Goal: Task Accomplishment & Management: Complete application form

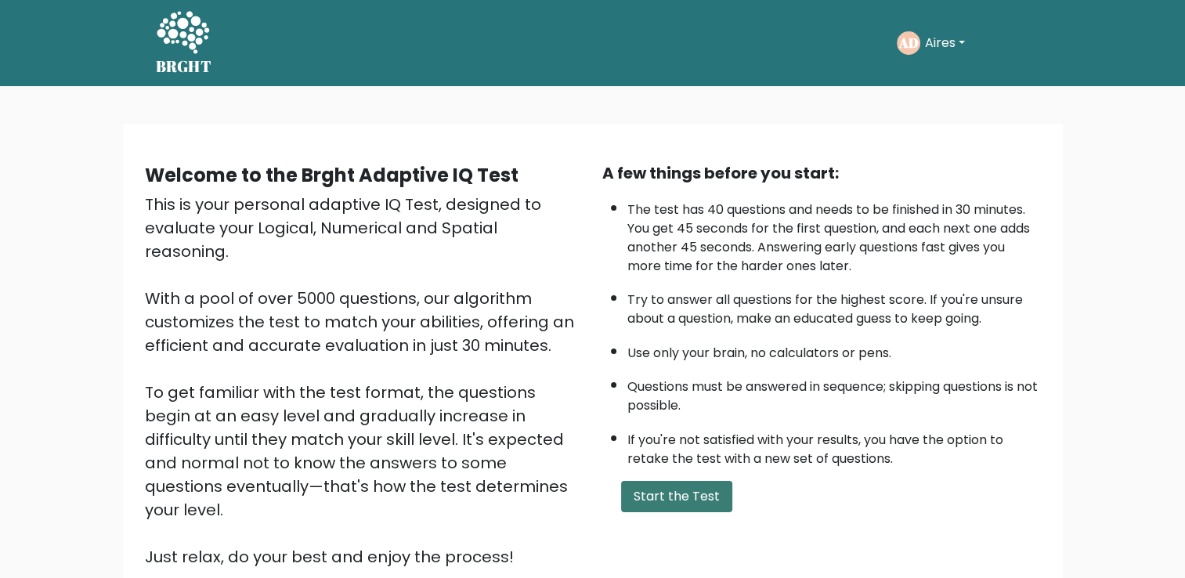
click at [667, 490] on button "Start the Test" at bounding box center [676, 496] width 111 height 31
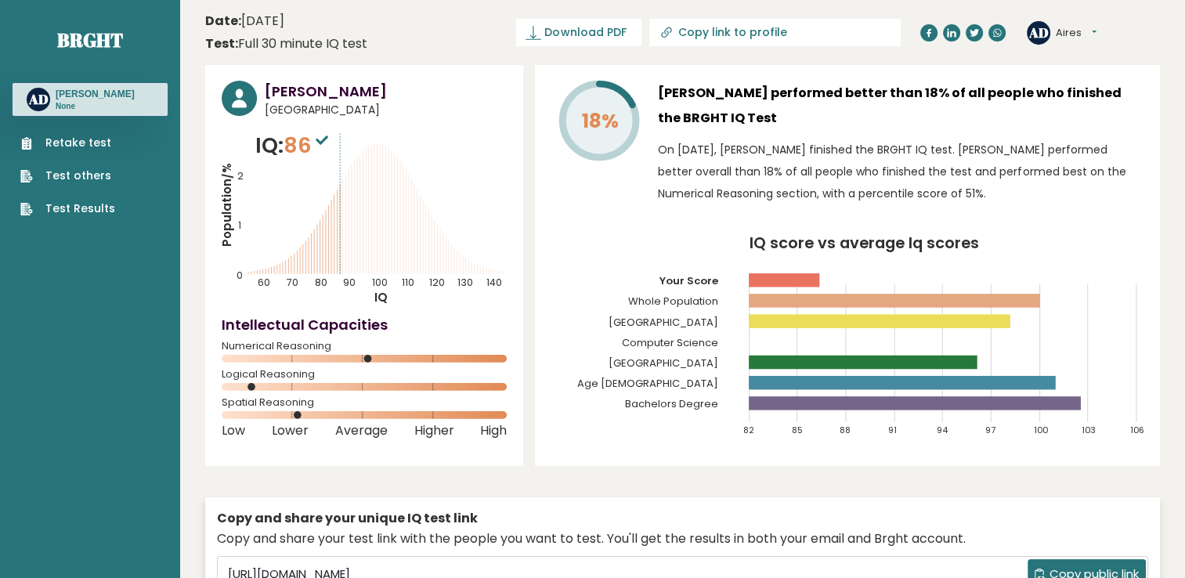
click at [70, 146] on link "Retake test" at bounding box center [67, 143] width 95 height 16
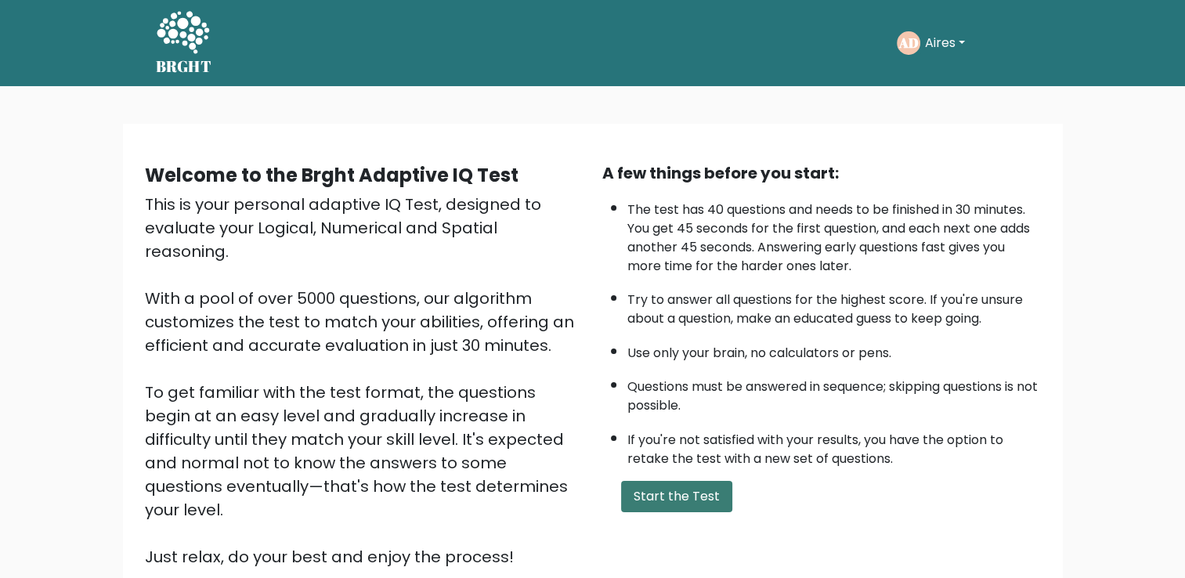
click at [673, 490] on button "Start the Test" at bounding box center [676, 496] width 111 height 31
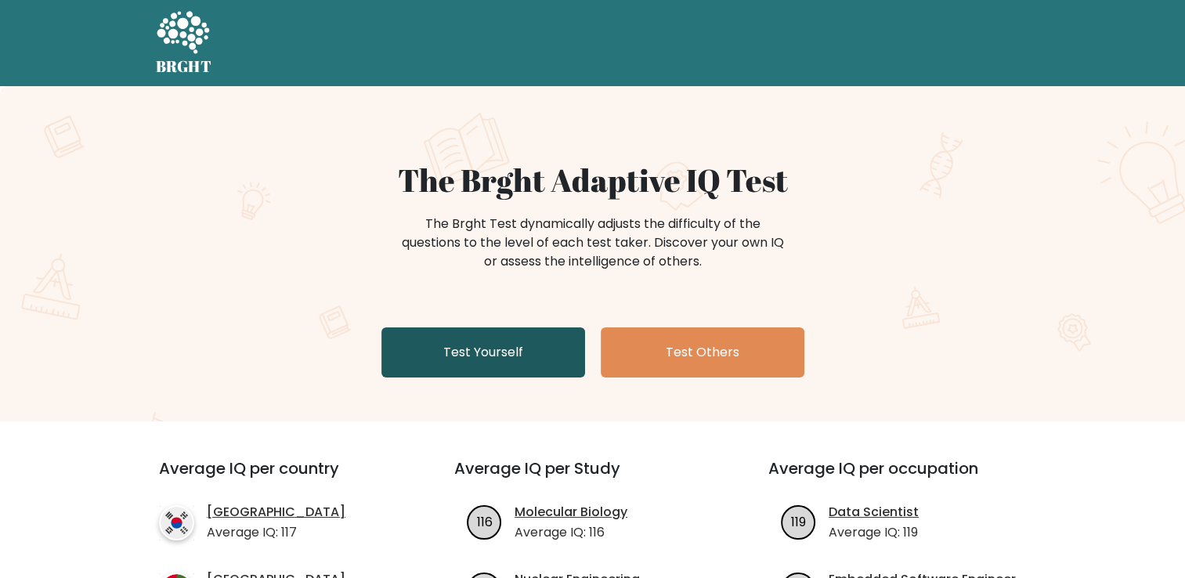
click at [474, 363] on link "Test Yourself" at bounding box center [483, 352] width 204 height 50
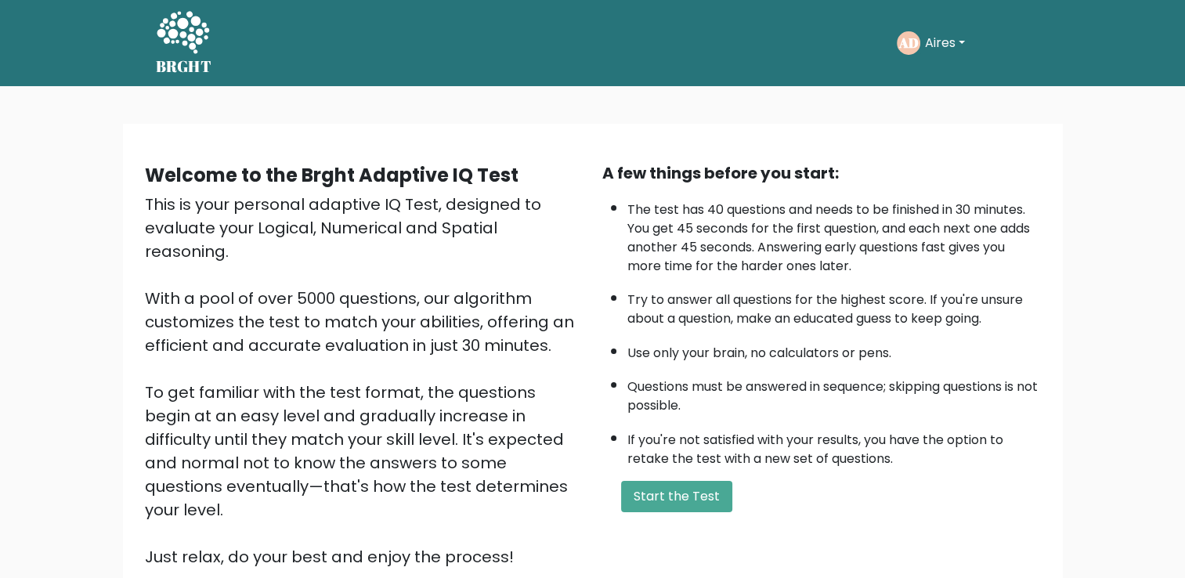
click at [1112, 193] on div "Welcome to the Brght Adaptive IQ Test This is your personal adaptive IQ Test, d…" at bounding box center [592, 377] width 1185 height 583
click at [677, 493] on button "Start the Test" at bounding box center [676, 496] width 111 height 31
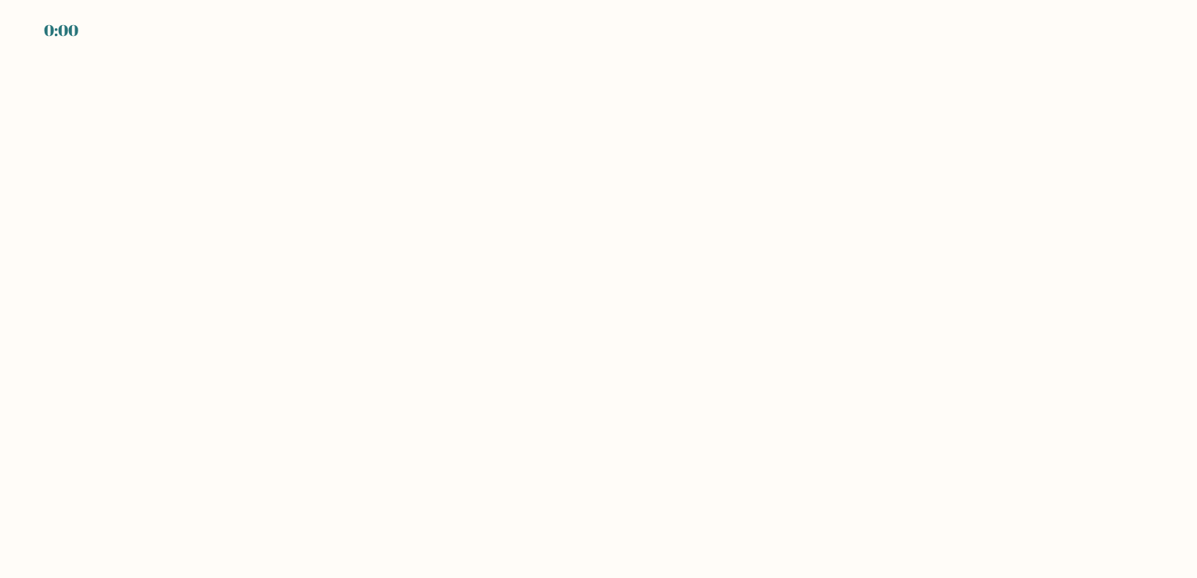
click at [1092, 165] on body "0:00" at bounding box center [598, 289] width 1197 height 578
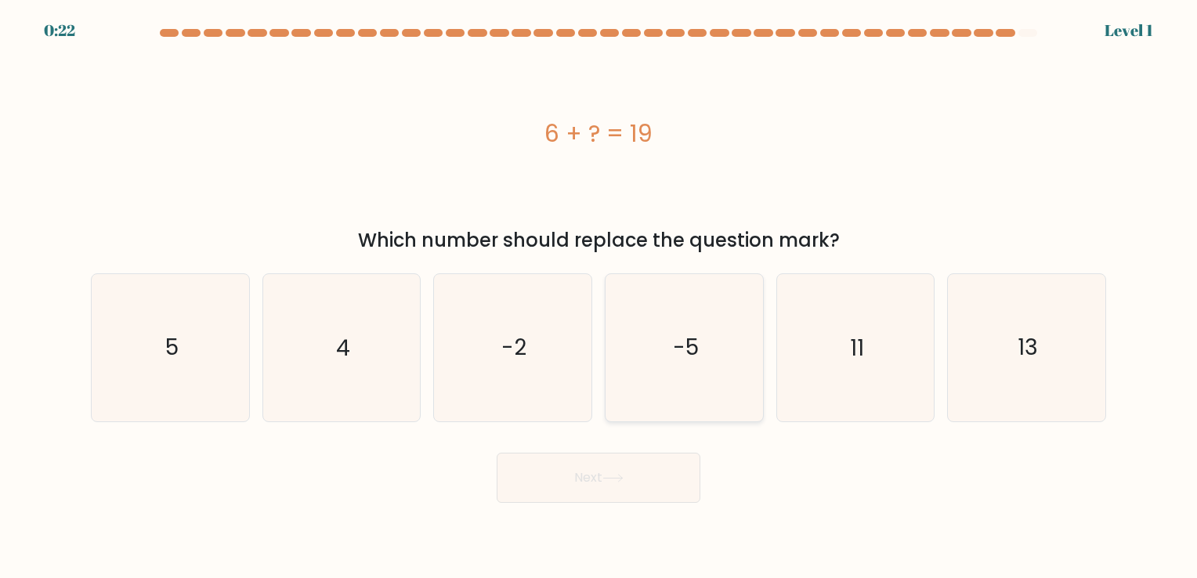
click at [679, 341] on text "-5" at bounding box center [686, 348] width 26 height 31
click at [599, 297] on input "d. -5" at bounding box center [598, 293] width 1 height 8
radio input "true"
click at [636, 478] on button "Next" at bounding box center [599, 478] width 204 height 50
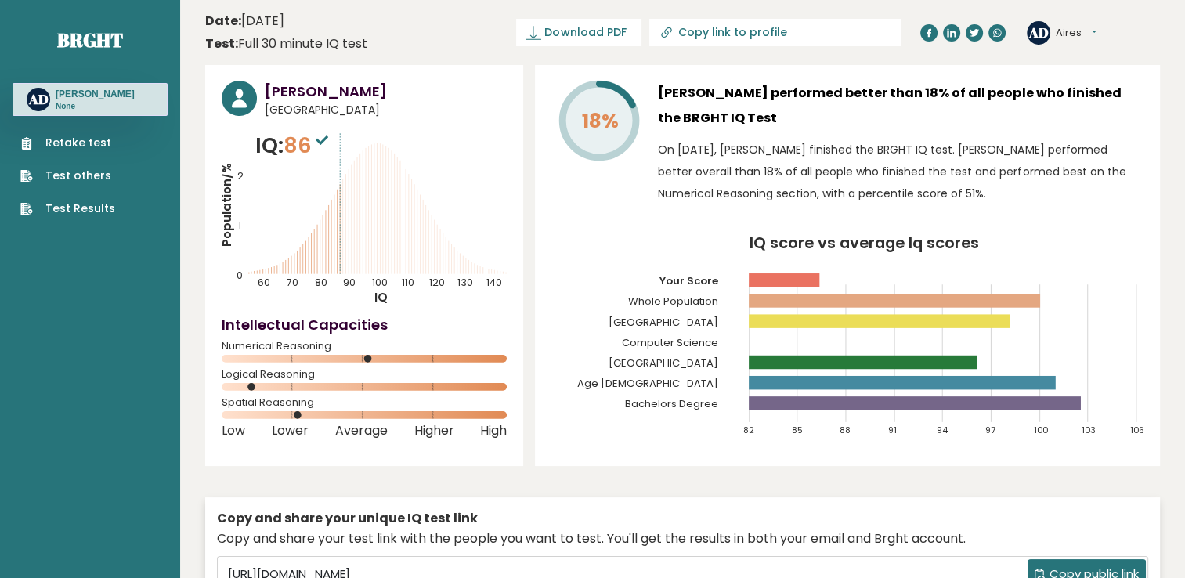
click at [78, 139] on link "Retake test" at bounding box center [67, 143] width 95 height 16
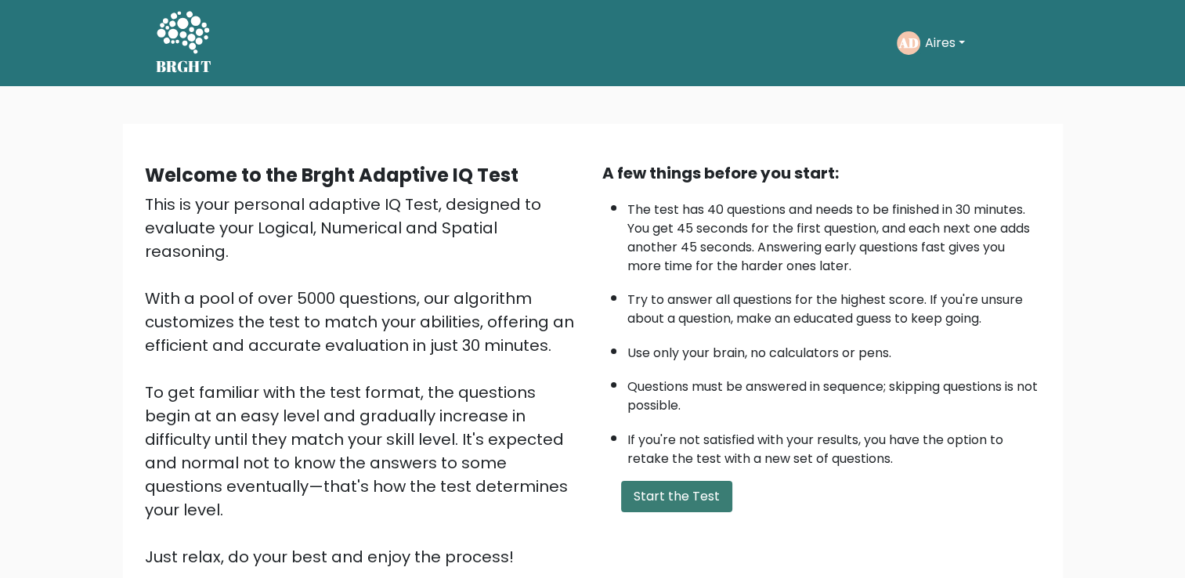
click at [654, 489] on button "Start the Test" at bounding box center [676, 496] width 111 height 31
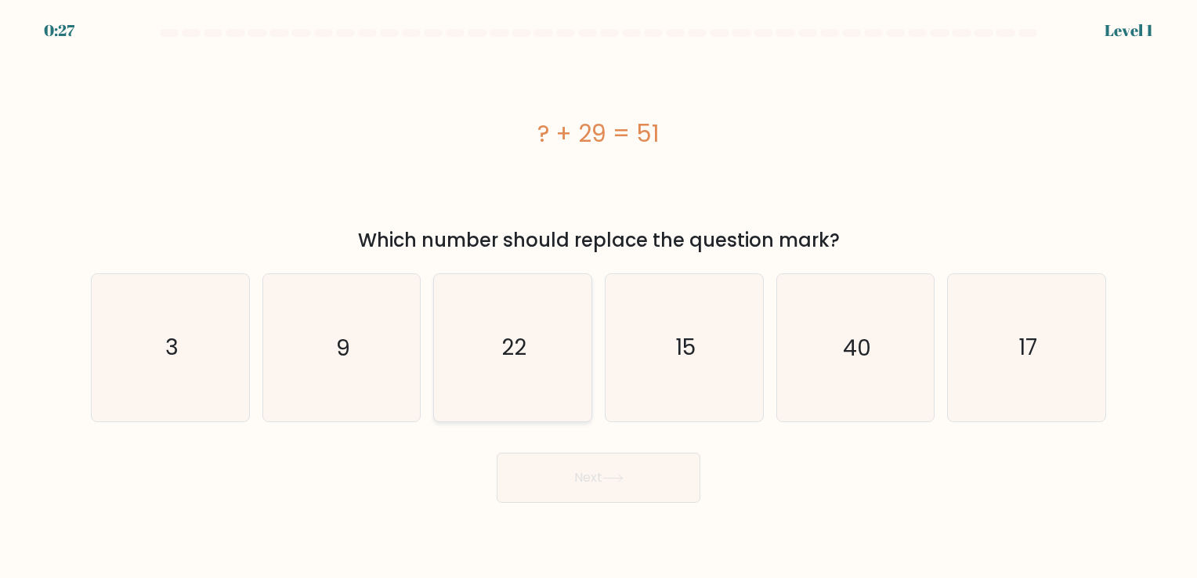
click at [530, 365] on icon "22" at bounding box center [512, 347] width 146 height 146
click at [598, 297] on input "c. 22" at bounding box center [598, 293] width 1 height 8
radio input "true"
click at [575, 482] on button "Next" at bounding box center [599, 478] width 204 height 50
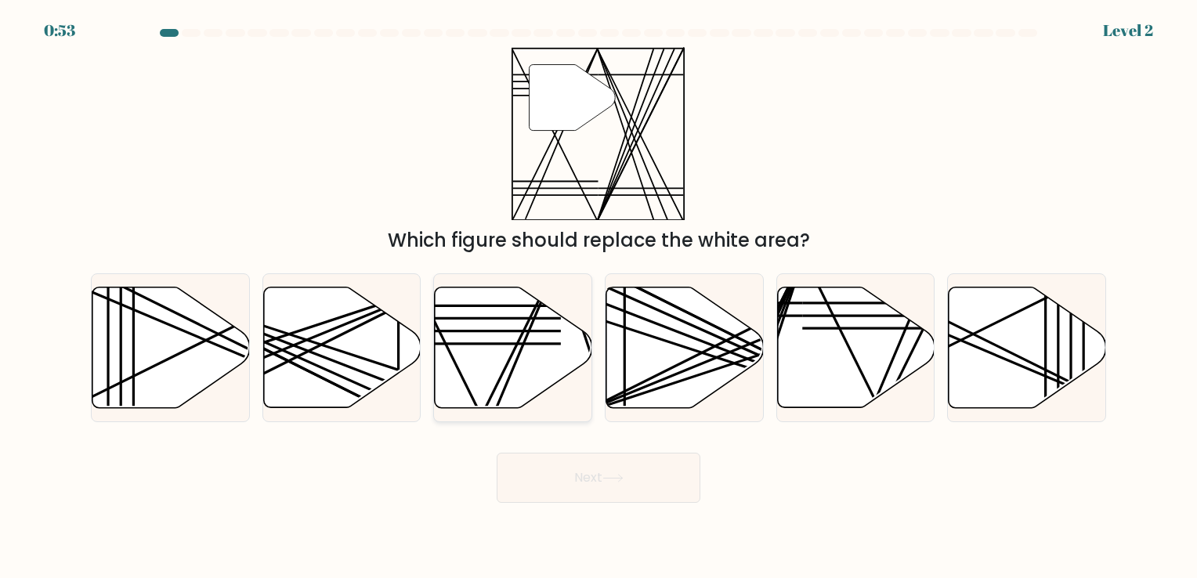
click at [522, 328] on icon at bounding box center [513, 347] width 157 height 121
click at [598, 297] on input "c." at bounding box center [598, 293] width 1 height 8
radio input "true"
click at [608, 476] on icon at bounding box center [612, 478] width 21 height 9
click at [572, 468] on button "Next" at bounding box center [599, 478] width 204 height 50
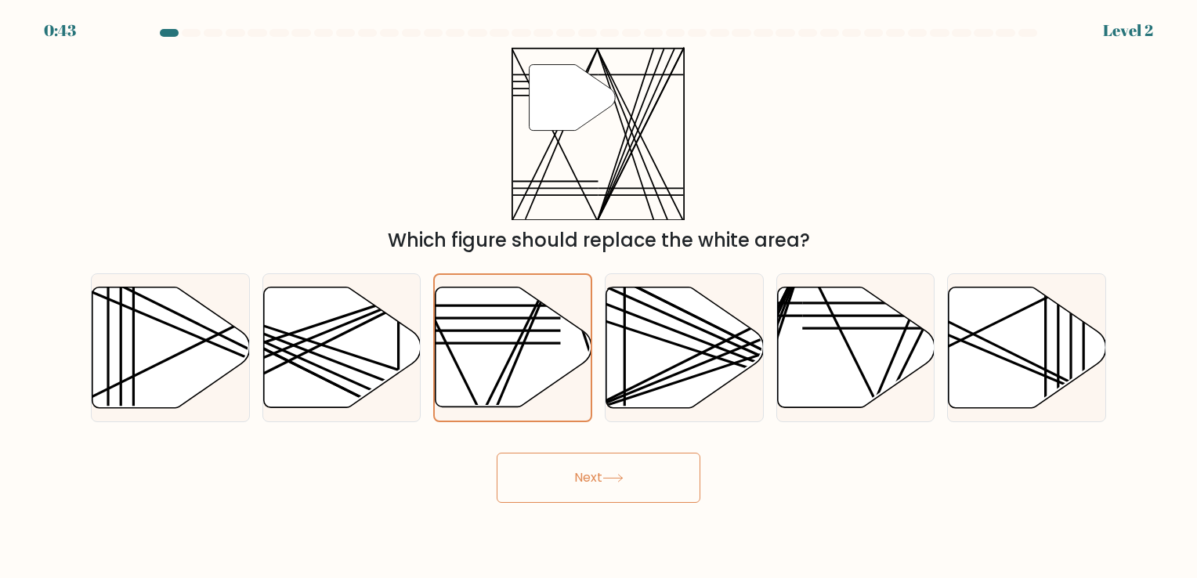
click at [593, 480] on button "Next" at bounding box center [599, 478] width 204 height 50
click at [574, 484] on button "Next" at bounding box center [599, 478] width 204 height 50
click at [620, 479] on icon at bounding box center [612, 478] width 21 height 9
click at [621, 479] on icon at bounding box center [612, 478] width 21 height 9
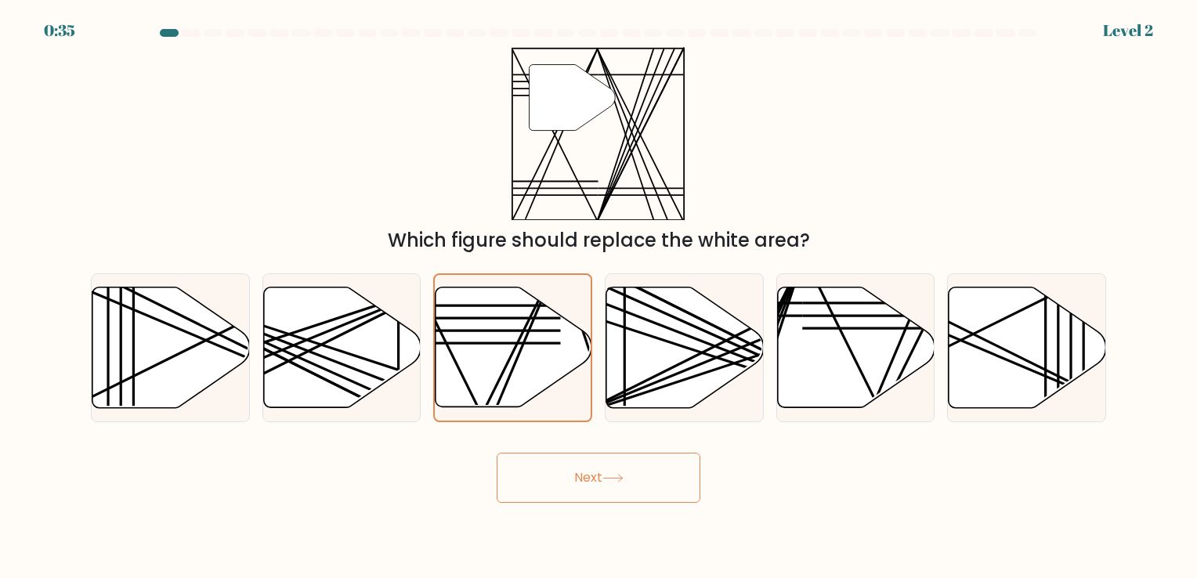
click at [621, 479] on icon at bounding box center [612, 478] width 21 height 9
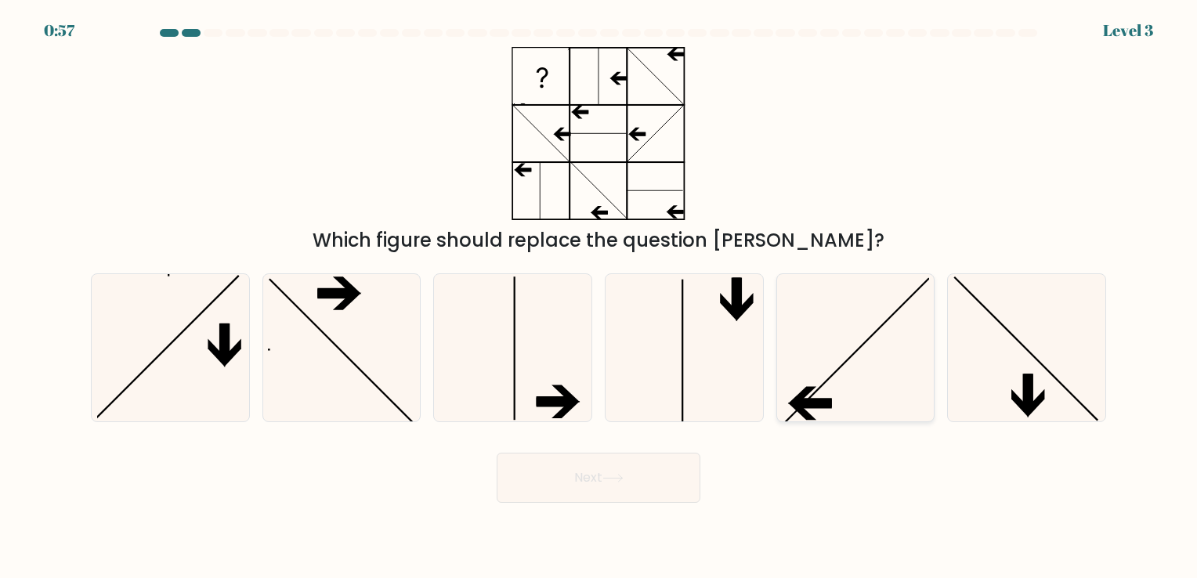
click at [848, 388] on icon at bounding box center [855, 347] width 146 height 146
click at [599, 297] on input "e." at bounding box center [598, 293] width 1 height 8
radio input "true"
click at [579, 478] on button "Next" at bounding box center [599, 478] width 204 height 50
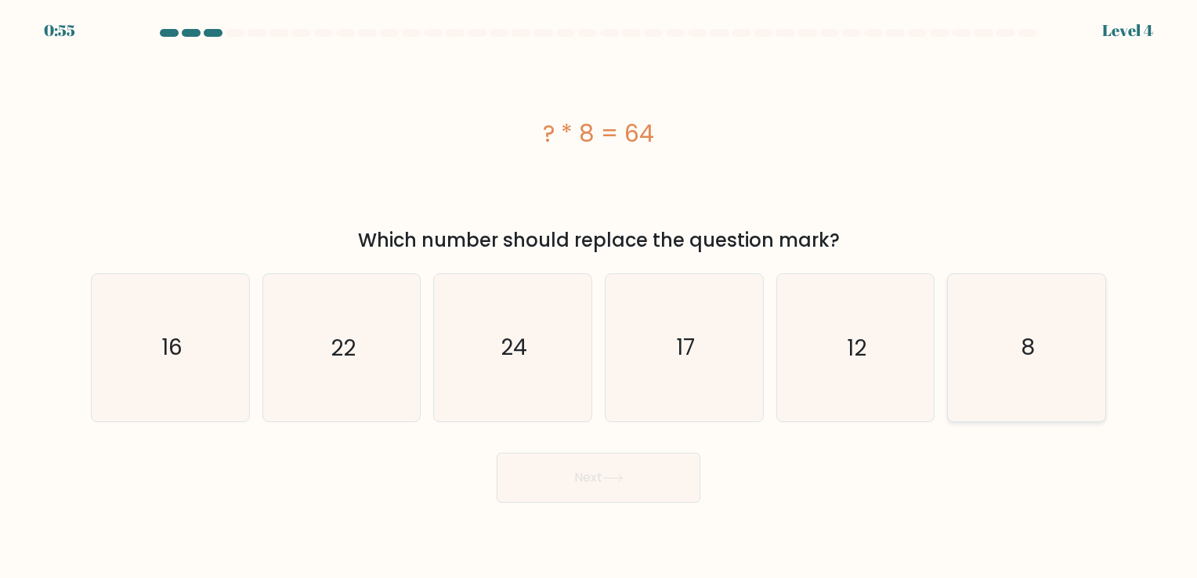
click at [1019, 379] on icon "8" at bounding box center [1026, 347] width 146 height 146
click at [599, 297] on input "f. 8" at bounding box center [598, 293] width 1 height 8
radio input "true"
click at [616, 483] on button "Next" at bounding box center [599, 478] width 204 height 50
click at [577, 475] on button "Next" at bounding box center [599, 478] width 204 height 50
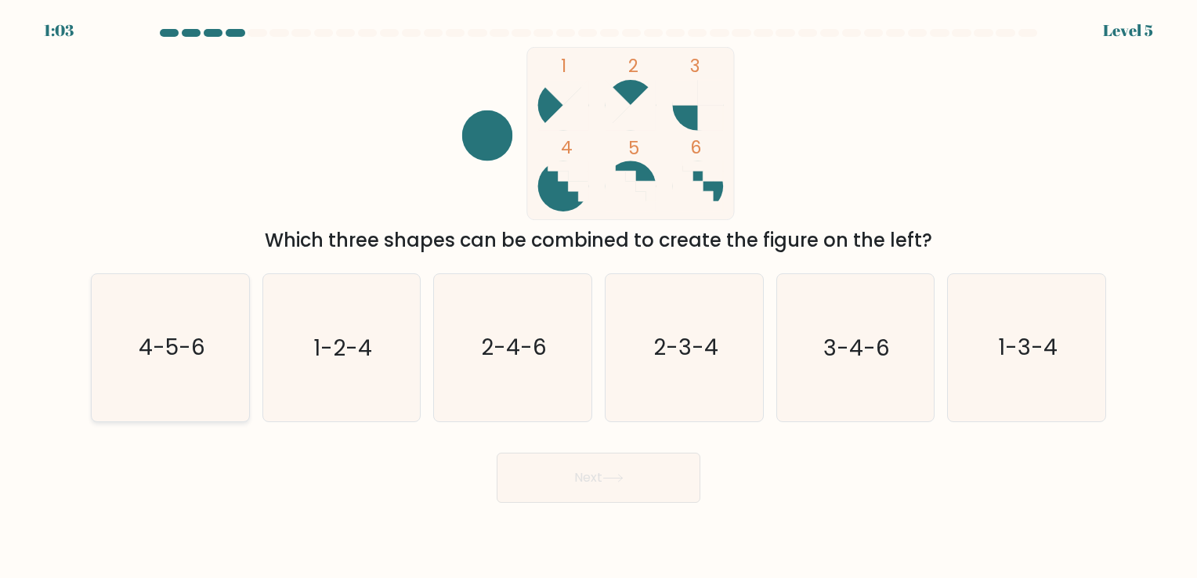
click at [172, 375] on icon "4-5-6" at bounding box center [170, 347] width 146 height 146
click at [598, 297] on input "a. 4-5-6" at bounding box center [598, 293] width 1 height 8
radio input "true"
click at [569, 475] on button "Next" at bounding box center [599, 478] width 204 height 50
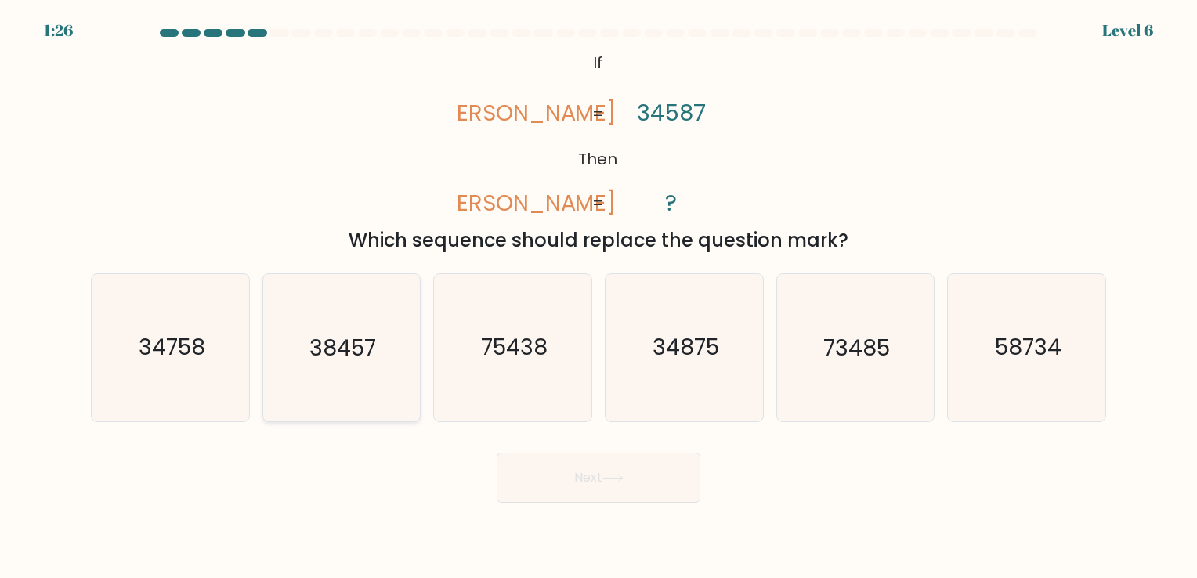
click at [338, 370] on icon "38457" at bounding box center [341, 347] width 146 height 146
click at [598, 297] on input "b. 38457" at bounding box center [598, 293] width 1 height 8
radio input "true"
click at [589, 475] on button "Next" at bounding box center [599, 478] width 204 height 50
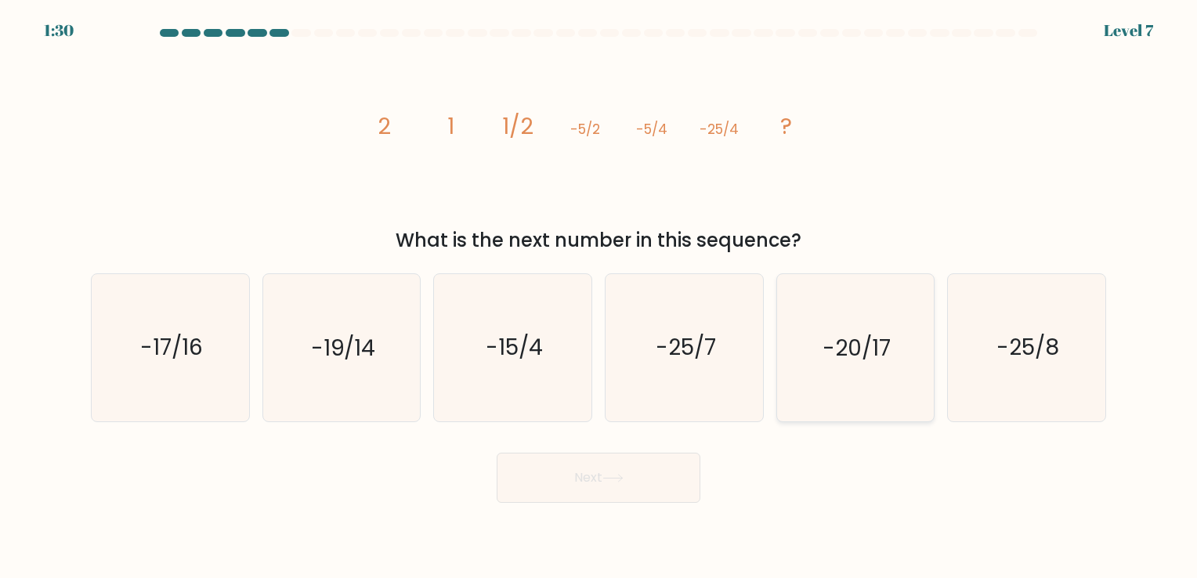
click at [877, 366] on icon "-20/17" at bounding box center [855, 347] width 146 height 146
click at [599, 297] on input "e. -20/17" at bounding box center [598, 293] width 1 height 8
radio input "true"
click at [649, 464] on button "Next" at bounding box center [599, 478] width 204 height 50
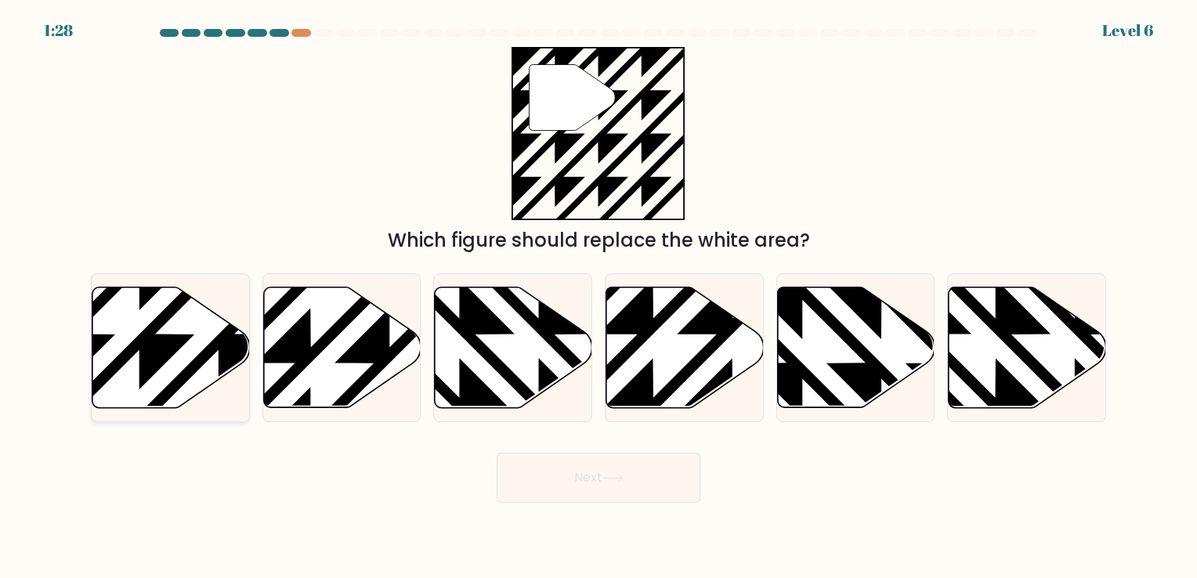
click at [217, 355] on icon at bounding box center [170, 347] width 157 height 121
click at [598, 297] on input "a." at bounding box center [598, 293] width 1 height 8
radio input "true"
click at [594, 468] on button "Next" at bounding box center [599, 478] width 204 height 50
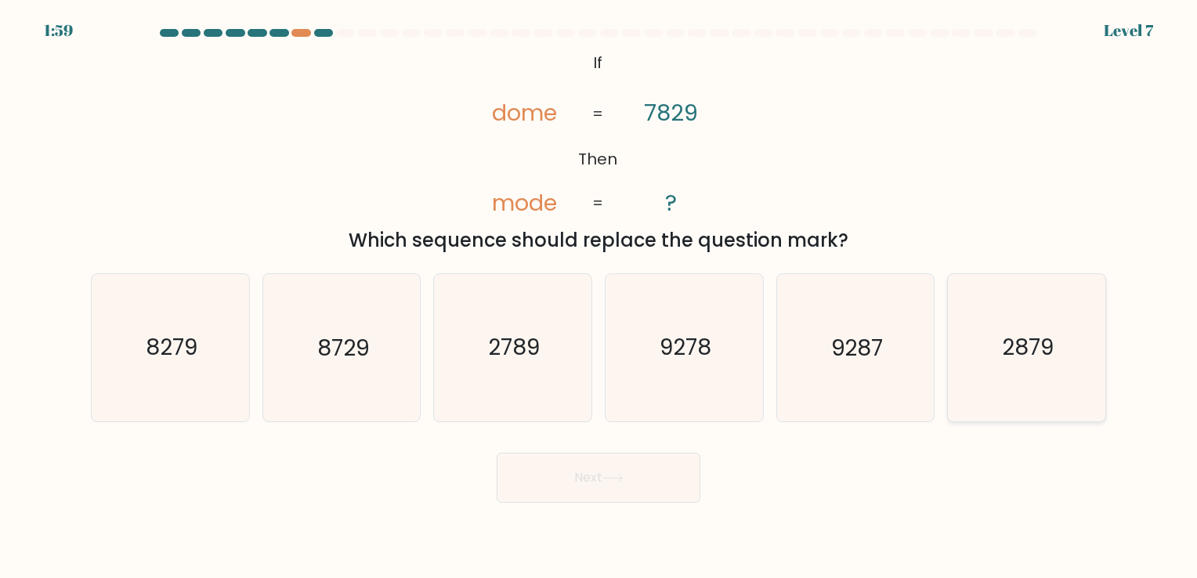
click at [1021, 341] on text "2879" at bounding box center [1028, 348] width 52 height 31
click at [599, 297] on input "f. 2879" at bounding box center [598, 293] width 1 height 8
radio input "true"
click at [594, 475] on button "Next" at bounding box center [599, 478] width 204 height 50
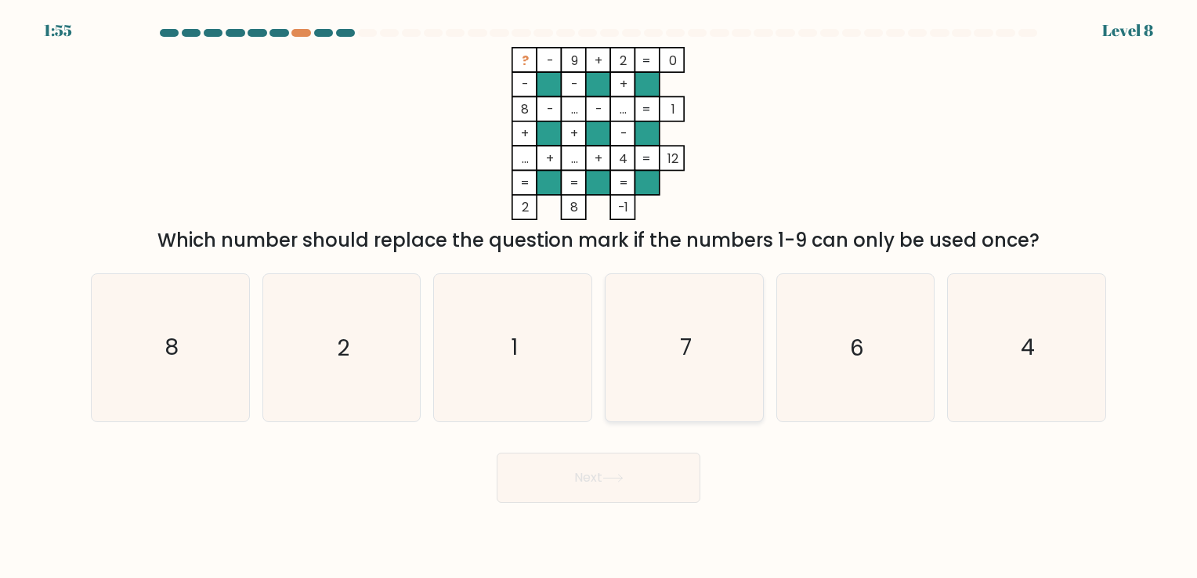
click at [649, 372] on icon "7" at bounding box center [684, 347] width 146 height 146
click at [599, 297] on input "d. 7" at bounding box center [598, 293] width 1 height 8
radio input "true"
click at [608, 480] on icon at bounding box center [612, 478] width 21 height 9
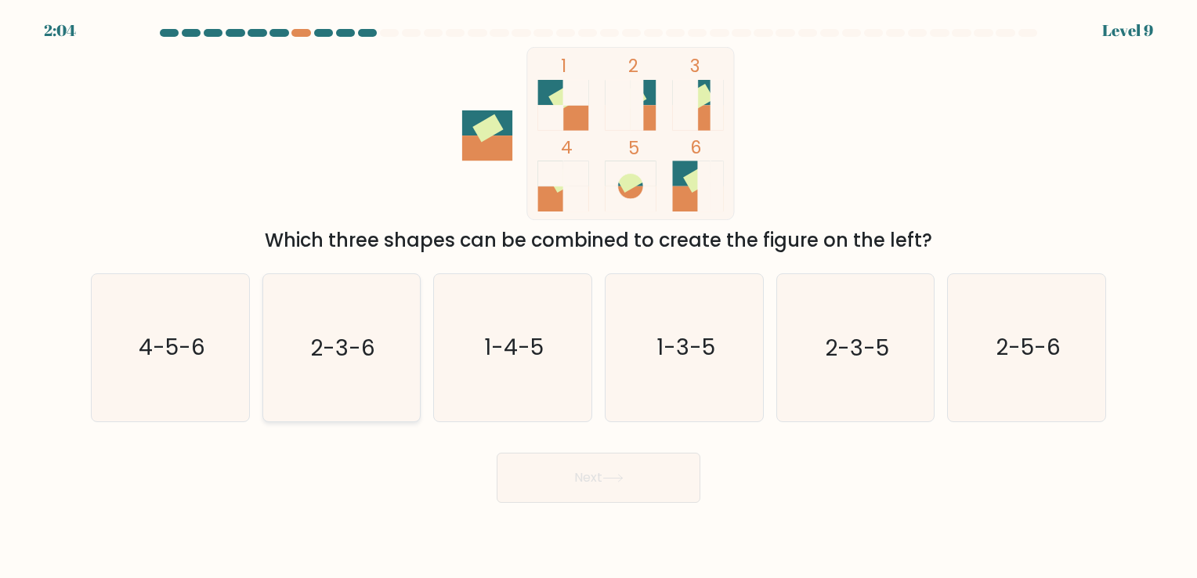
click at [342, 361] on text "2-3-6" at bounding box center [342, 348] width 65 height 31
click at [598, 297] on input "b. 2-3-6" at bounding box center [598, 293] width 1 height 8
radio input "true"
click at [566, 476] on button "Next" at bounding box center [599, 478] width 204 height 50
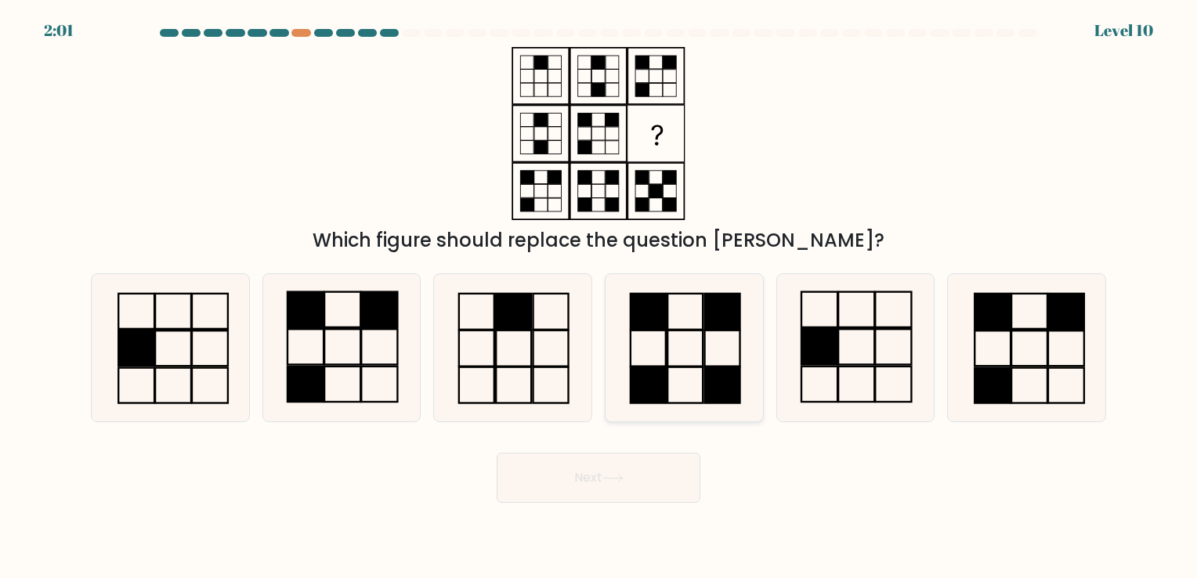
click at [706, 364] on icon at bounding box center [684, 347] width 146 height 146
click at [599, 297] on input "d." at bounding box center [598, 293] width 1 height 8
radio input "true"
click at [682, 373] on icon at bounding box center [684, 347] width 145 height 145
click at [599, 297] on input "d." at bounding box center [598, 293] width 1 height 8
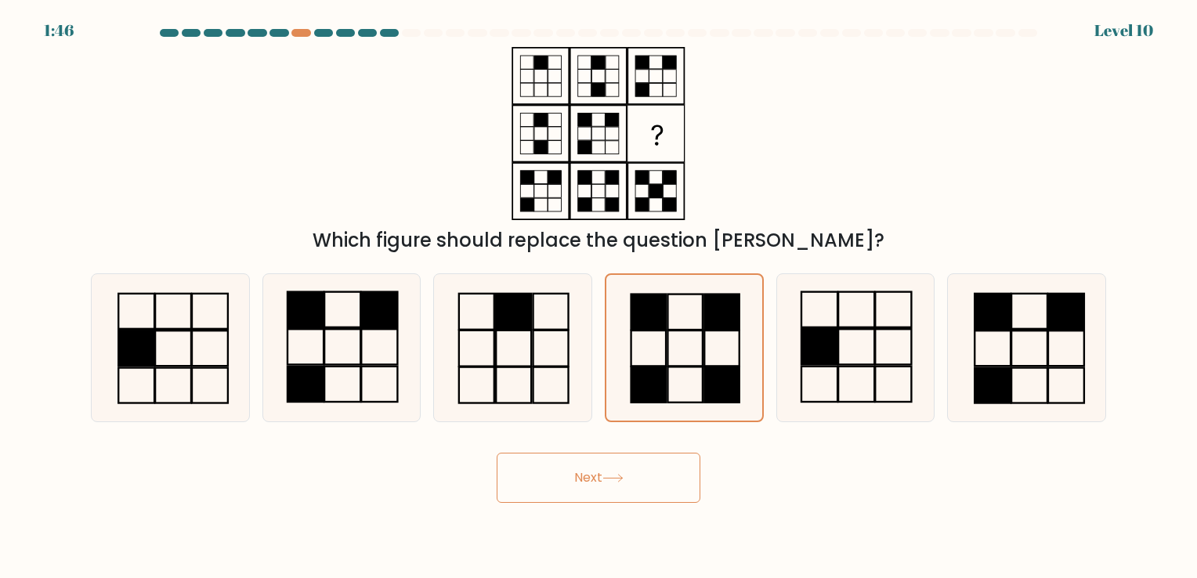
click at [582, 481] on button "Next" at bounding box center [599, 478] width 204 height 50
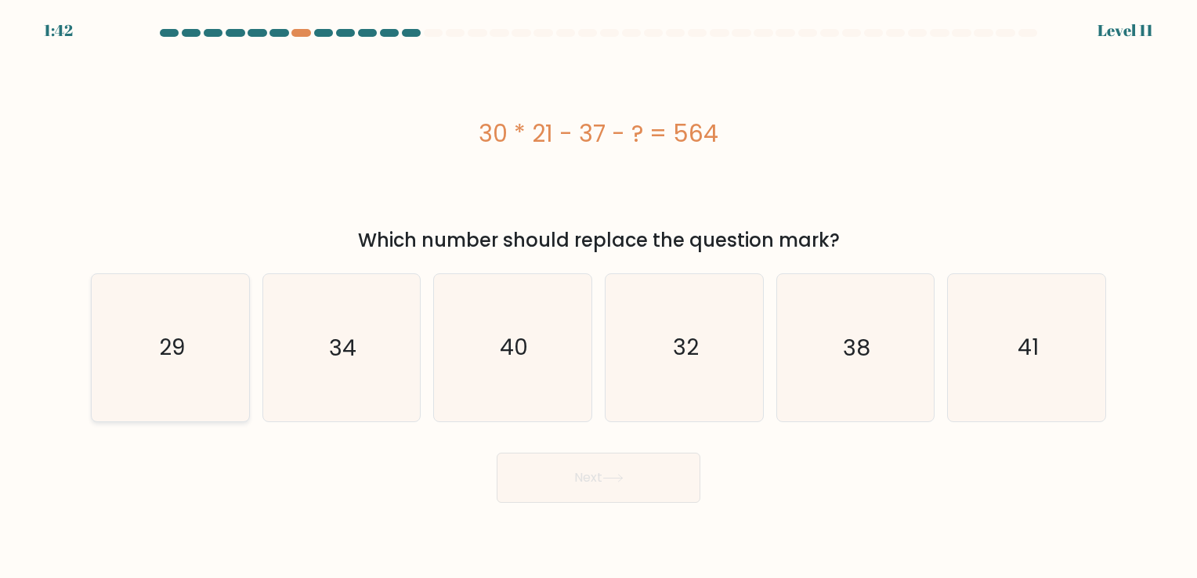
click at [180, 367] on icon "29" at bounding box center [170, 347] width 146 height 146
click at [598, 297] on input "a. 29" at bounding box center [598, 293] width 1 height 8
radio input "true"
click at [581, 488] on button "Next" at bounding box center [599, 478] width 204 height 50
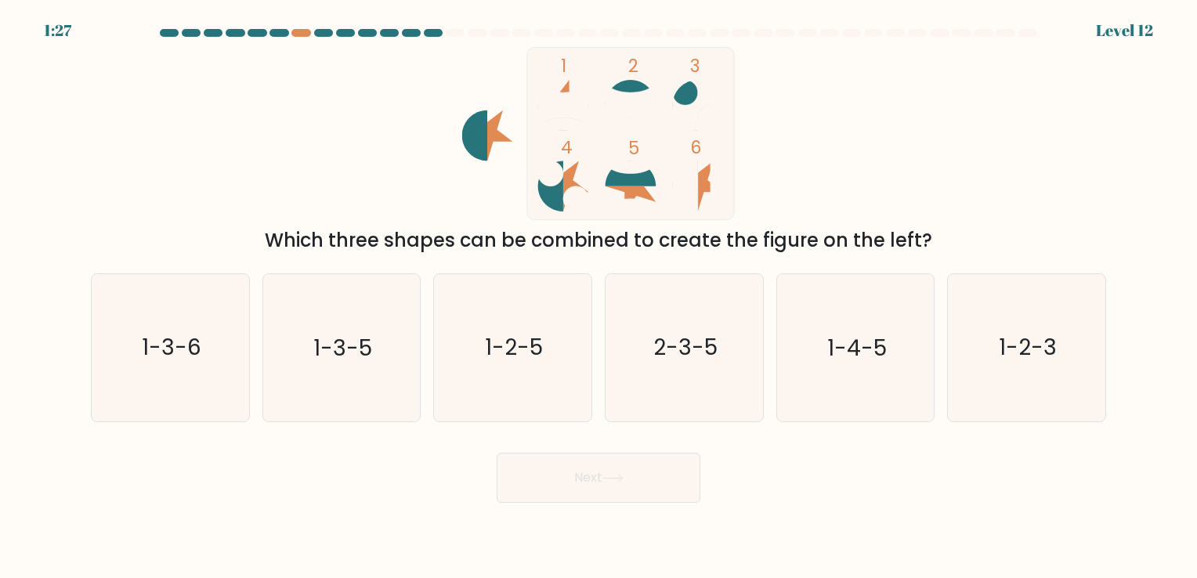
click at [559, 79] on rect at bounding box center [631, 133] width 208 height 173
click at [500, 370] on icon "1-2-5" at bounding box center [512, 347] width 146 height 146
click at [598, 297] on input "c. 1-2-5" at bounding box center [598, 293] width 1 height 8
radio input "true"
click at [593, 483] on button "Next" at bounding box center [599, 478] width 204 height 50
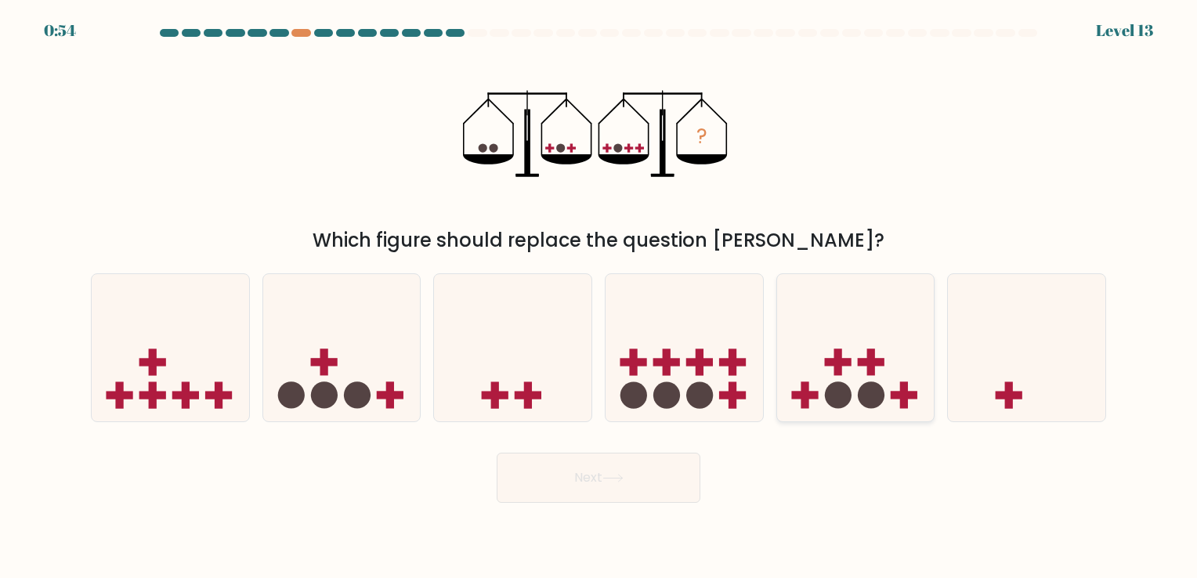
click at [843, 369] on icon at bounding box center [855, 348] width 157 height 130
click at [599, 297] on input "e." at bounding box center [598, 293] width 1 height 8
radio input "true"
click at [620, 484] on button "Next" at bounding box center [599, 478] width 204 height 50
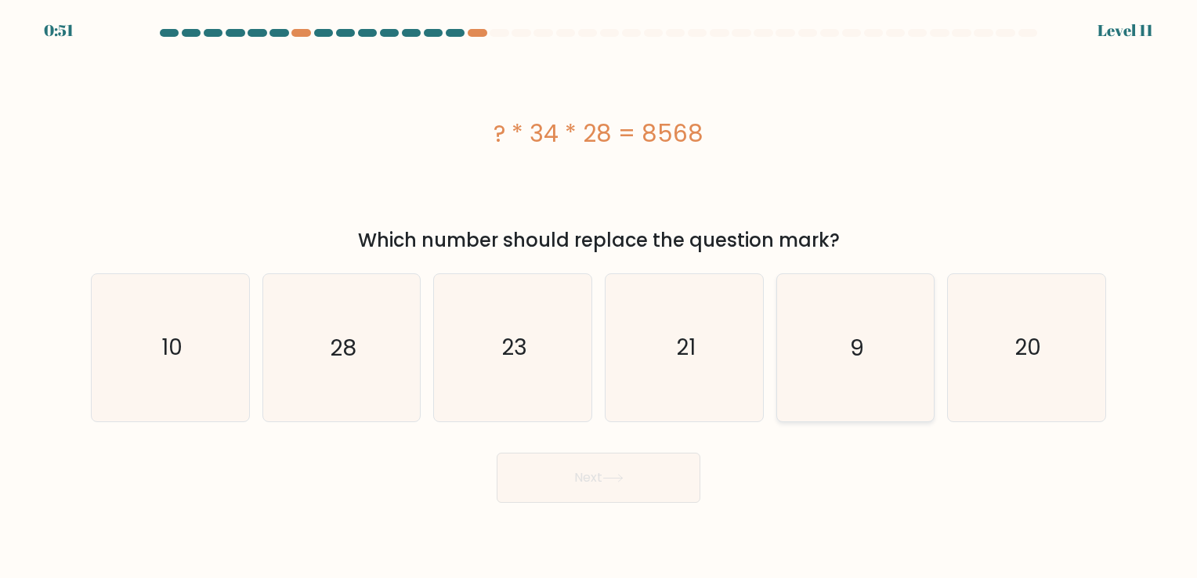
click at [861, 352] on text "9" at bounding box center [856, 348] width 13 height 31
click at [599, 297] on input "e. 9" at bounding box center [598, 293] width 1 height 8
radio input "true"
click at [581, 484] on button "Next" at bounding box center [599, 478] width 204 height 50
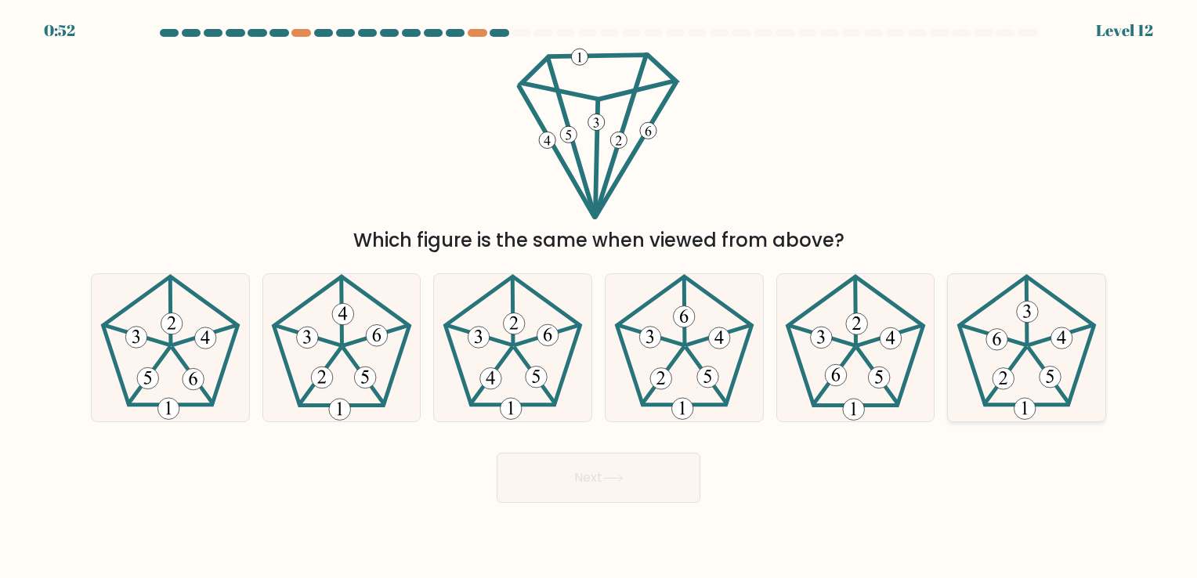
click at [1037, 362] on 351 at bounding box center [1048, 376] width 40 height 55
click at [599, 297] on input "f." at bounding box center [598, 293] width 1 height 8
radio input "true"
click at [580, 476] on button "Next" at bounding box center [599, 478] width 204 height 50
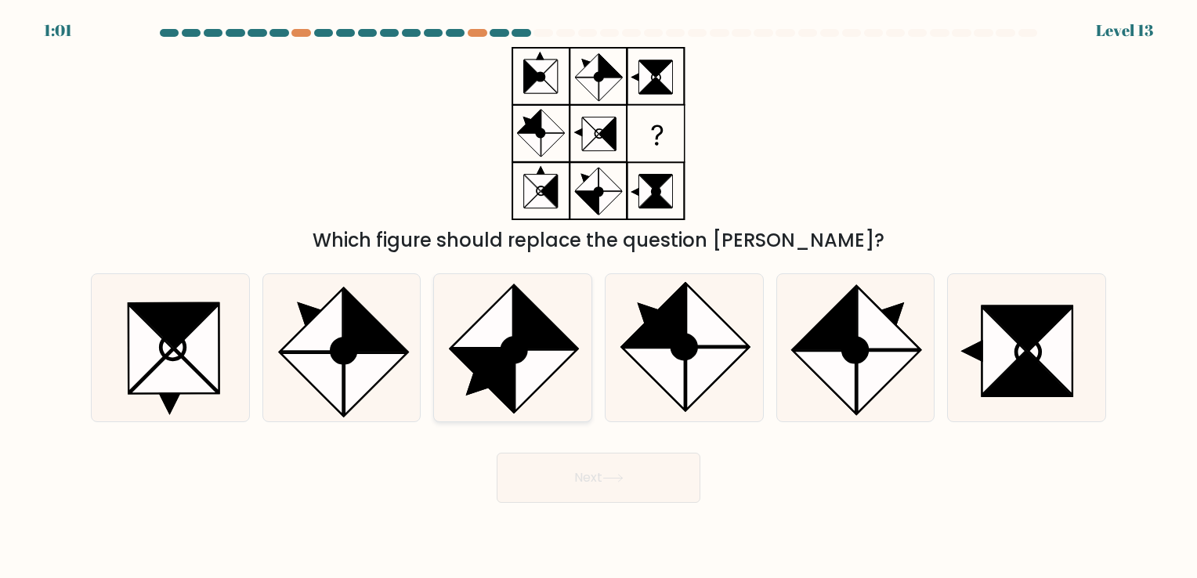
click at [490, 341] on icon at bounding box center [482, 317] width 62 height 62
click at [598, 297] on input "c." at bounding box center [598, 293] width 1 height 8
radio input "true"
click at [577, 479] on button "Next" at bounding box center [599, 478] width 204 height 50
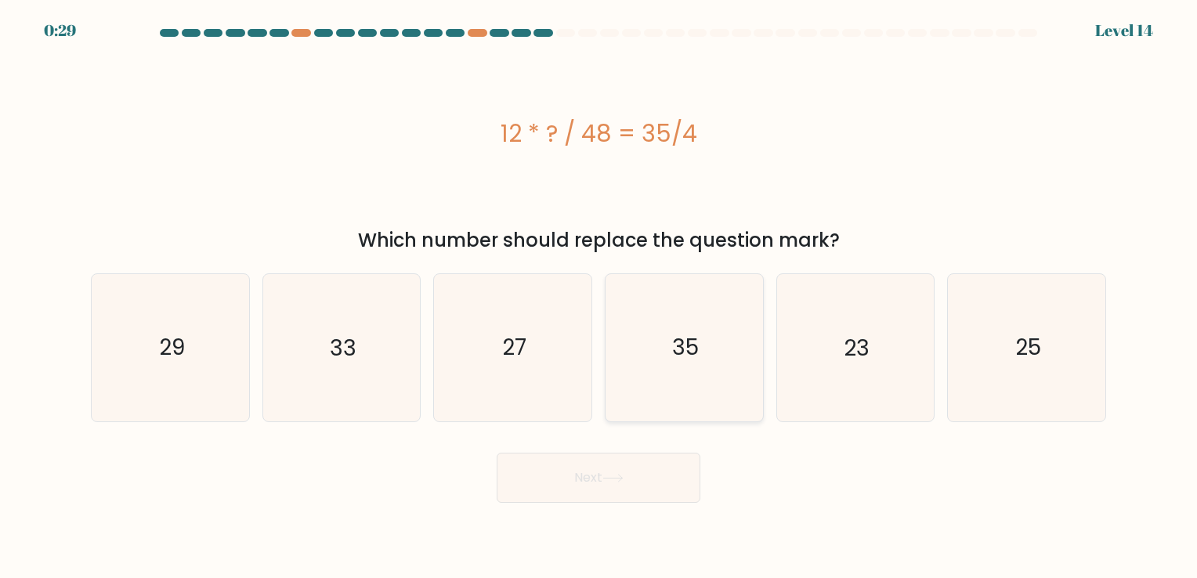
click at [674, 367] on icon "35" at bounding box center [684, 347] width 146 height 146
click at [599, 297] on input "d. 35" at bounding box center [598, 293] width 1 height 8
radio input "true"
click at [617, 472] on button "Next" at bounding box center [599, 478] width 204 height 50
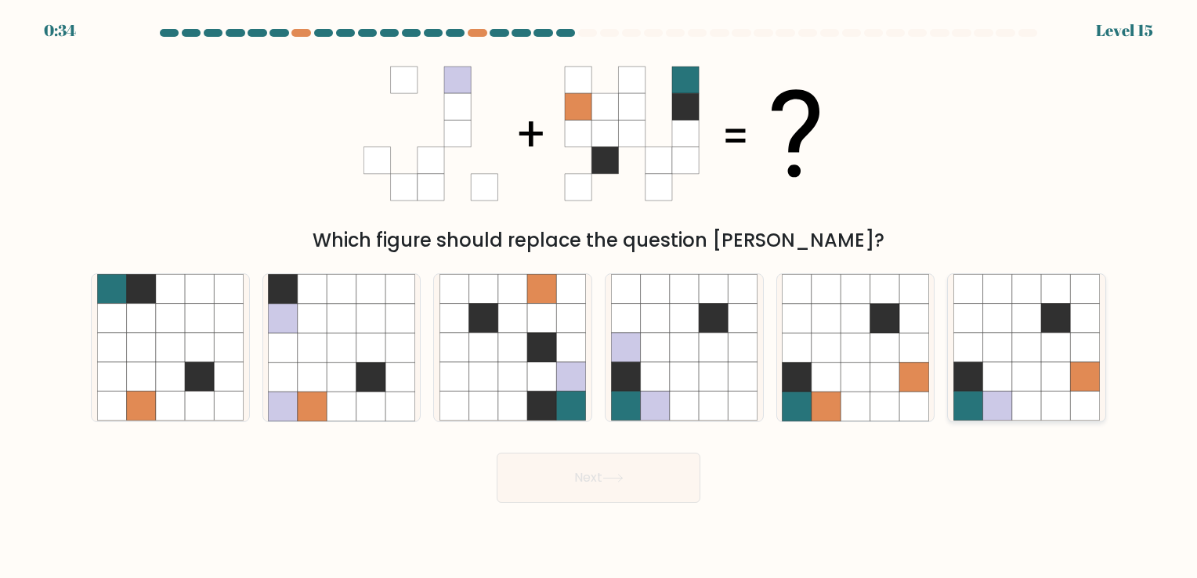
click at [1016, 390] on icon at bounding box center [1026, 377] width 29 height 29
click at [599, 297] on input "f." at bounding box center [598, 293] width 1 height 8
radio input "true"
click at [580, 475] on button "Next" at bounding box center [599, 478] width 204 height 50
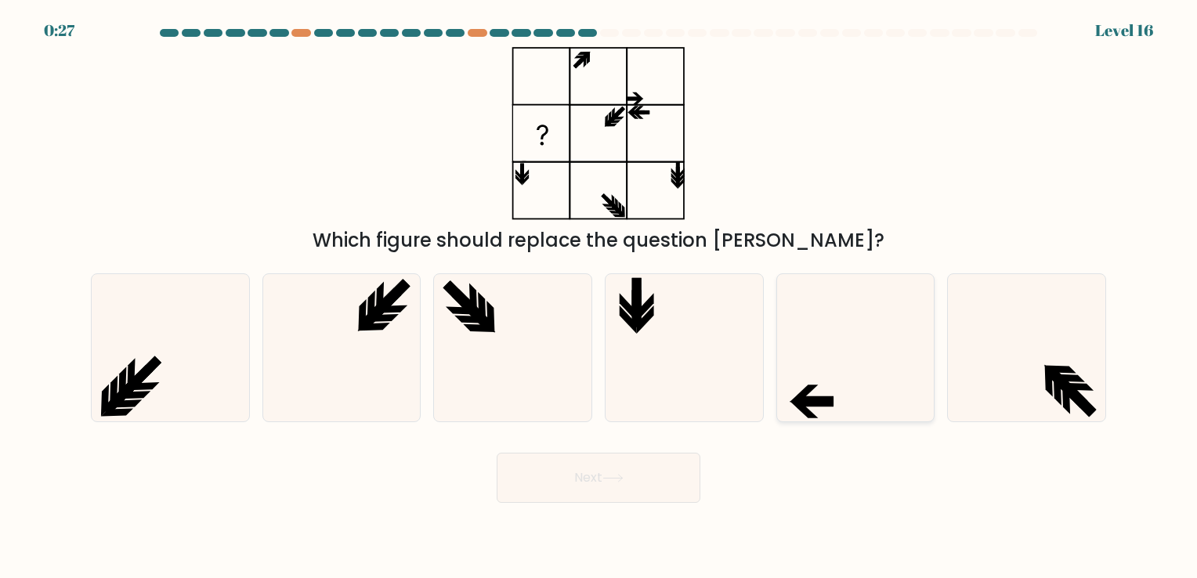
click at [845, 368] on icon at bounding box center [855, 347] width 146 height 146
click at [599, 297] on input "e." at bounding box center [598, 293] width 1 height 8
radio input "true"
click at [590, 475] on button "Next" at bounding box center [599, 478] width 204 height 50
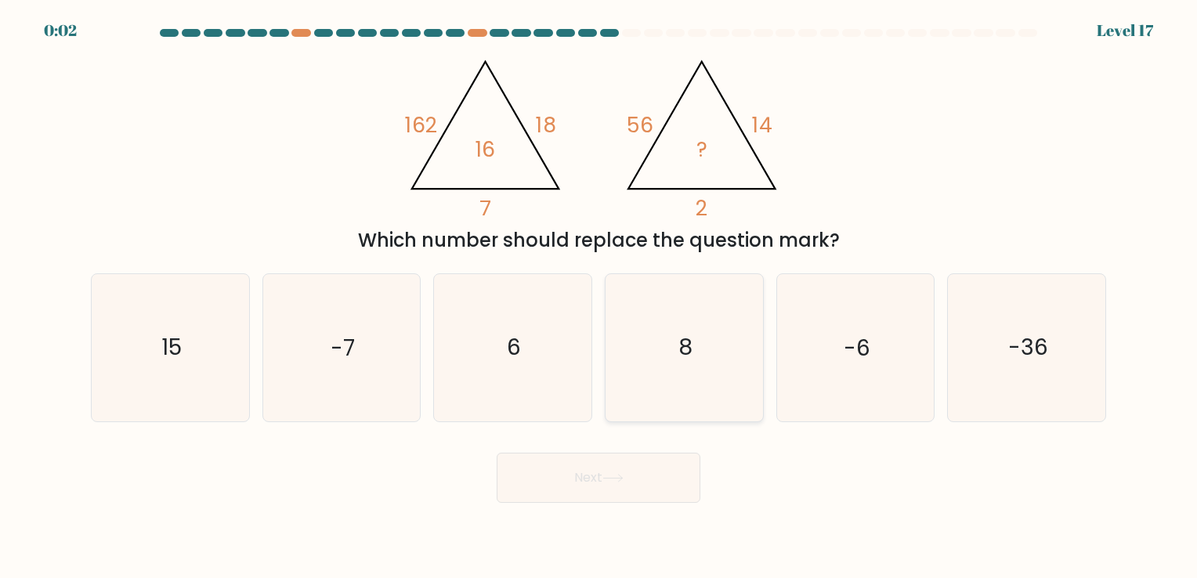
click at [636, 346] on icon "8" at bounding box center [684, 347] width 146 height 146
click at [599, 297] on input "d. 8" at bounding box center [598, 293] width 1 height 8
radio input "true"
click at [594, 479] on button "Next" at bounding box center [599, 478] width 204 height 50
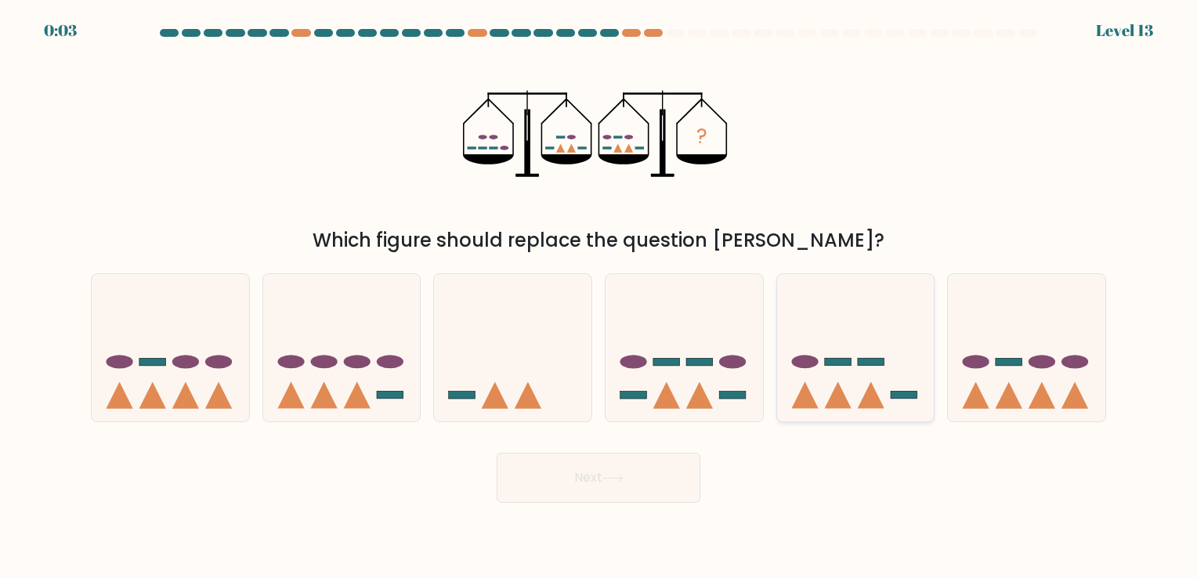
click at [807, 371] on icon at bounding box center [855, 348] width 157 height 130
click at [599, 297] on input "e." at bounding box center [598, 293] width 1 height 8
radio input "true"
click at [583, 480] on button "Next" at bounding box center [599, 478] width 204 height 50
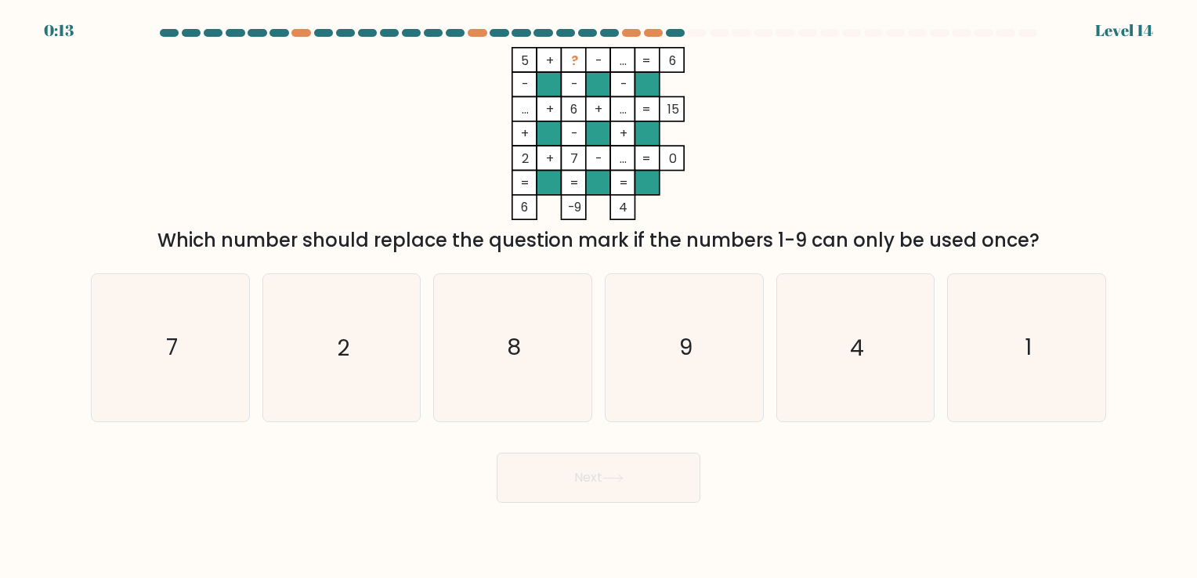
click at [622, 462] on button "Next" at bounding box center [599, 478] width 204 height 50
click at [761, 456] on div "Next" at bounding box center [598, 472] width 1034 height 62
click at [990, 356] on icon "1" at bounding box center [1026, 347] width 146 height 146
click at [599, 297] on input "f. 1" at bounding box center [598, 293] width 1 height 8
radio input "true"
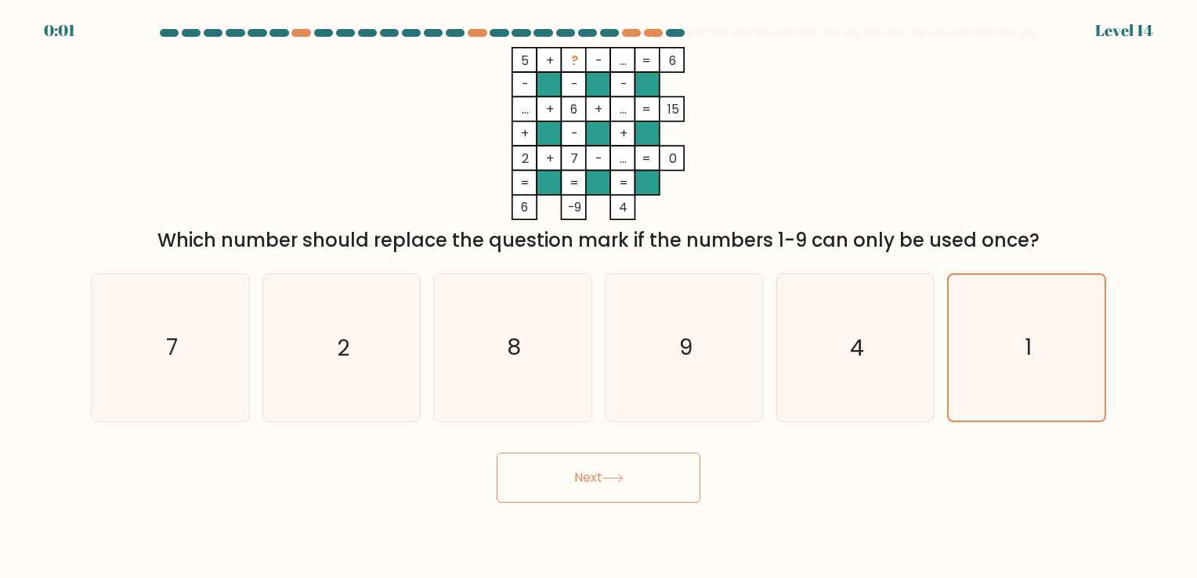
click at [582, 479] on button "Next" at bounding box center [599, 478] width 204 height 50
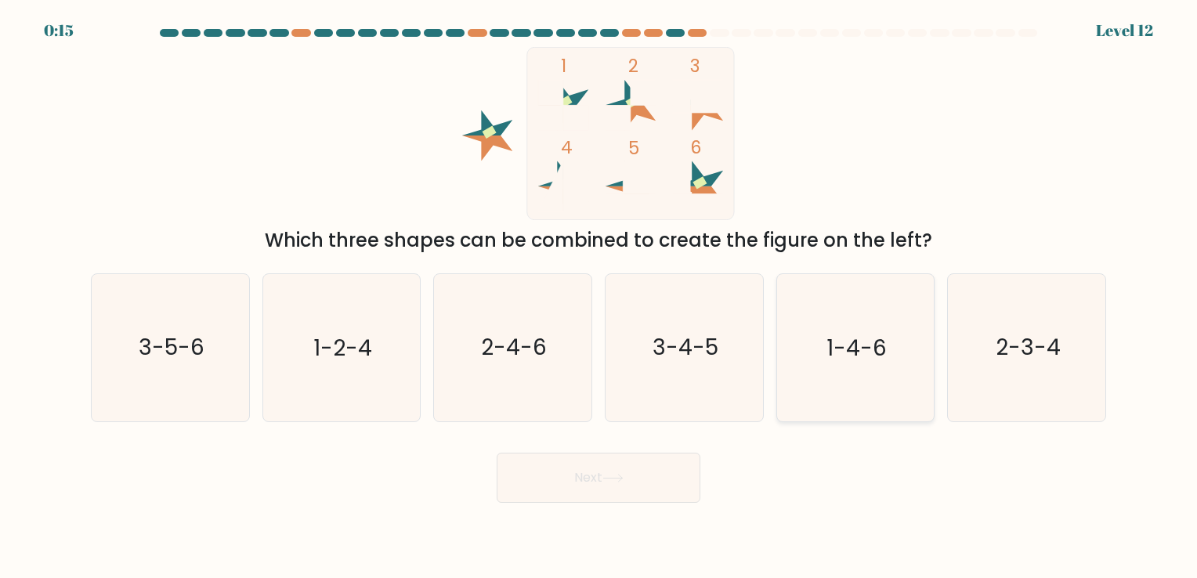
click at [841, 366] on icon "1-4-6" at bounding box center [855, 347] width 146 height 146
click at [599, 297] on input "e. 1-4-6" at bounding box center [598, 293] width 1 height 8
radio input "true"
click at [191, 373] on icon "3-5-6" at bounding box center [170, 347] width 146 height 146
click at [598, 297] on input "a. 3-5-6" at bounding box center [598, 293] width 1 height 8
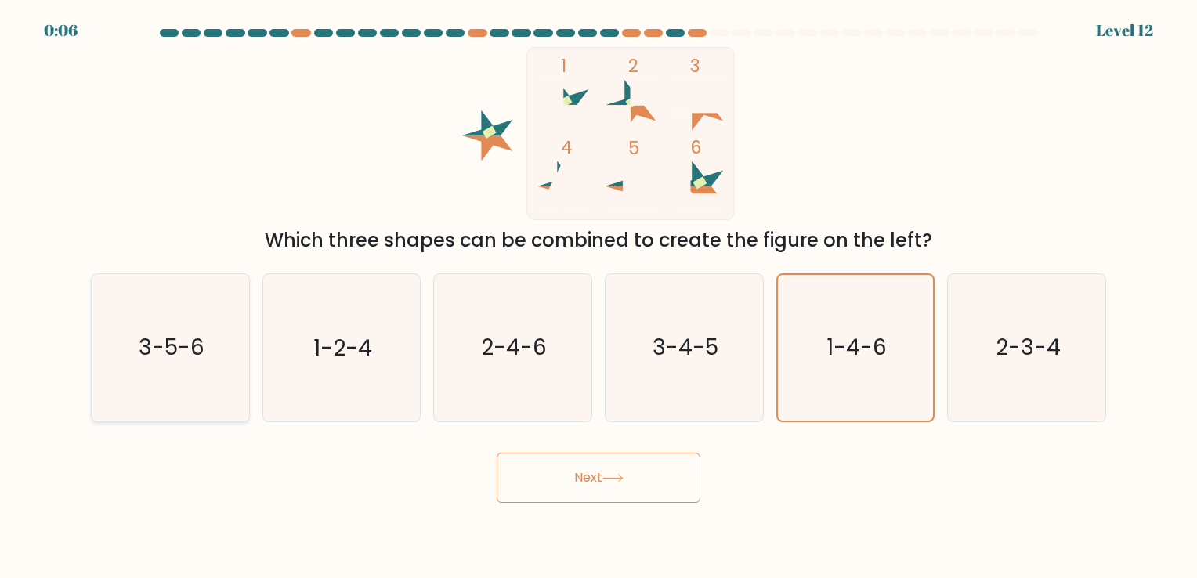
radio input "true"
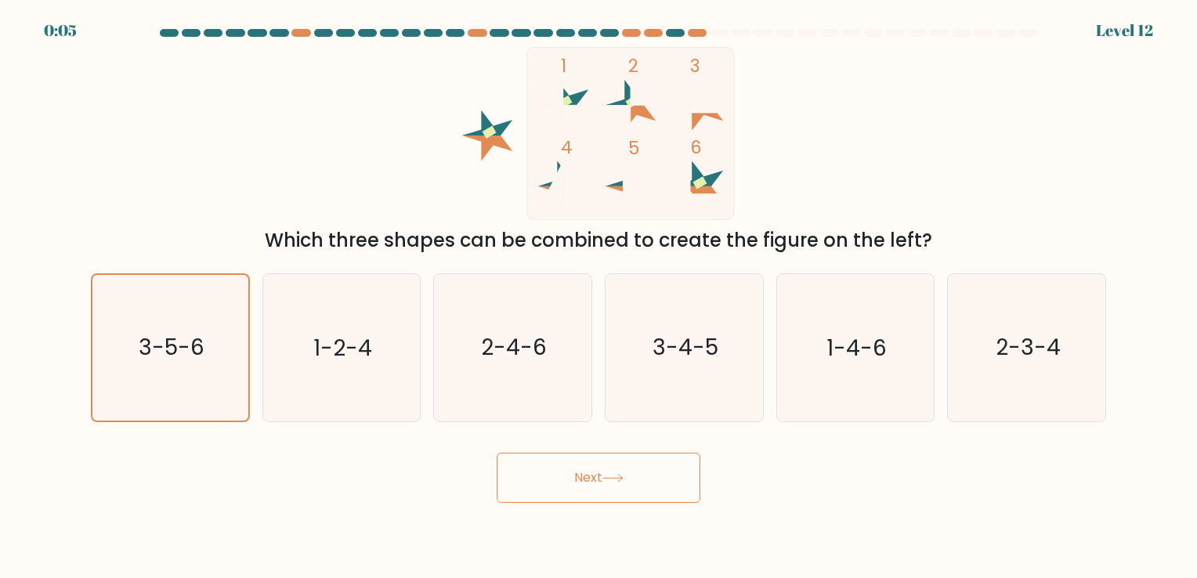
click at [582, 480] on button "Next" at bounding box center [599, 478] width 204 height 50
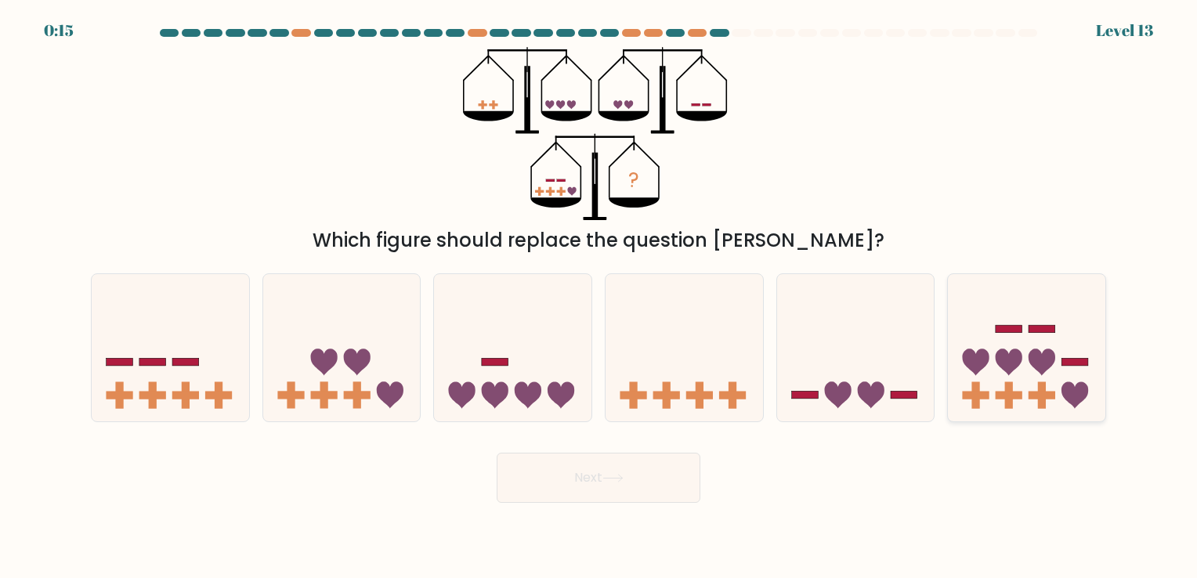
click at [1056, 368] on icon at bounding box center [1026, 348] width 157 height 130
click at [599, 297] on input "f." at bounding box center [598, 293] width 1 height 8
radio input "true"
click at [609, 481] on icon at bounding box center [612, 478] width 21 height 9
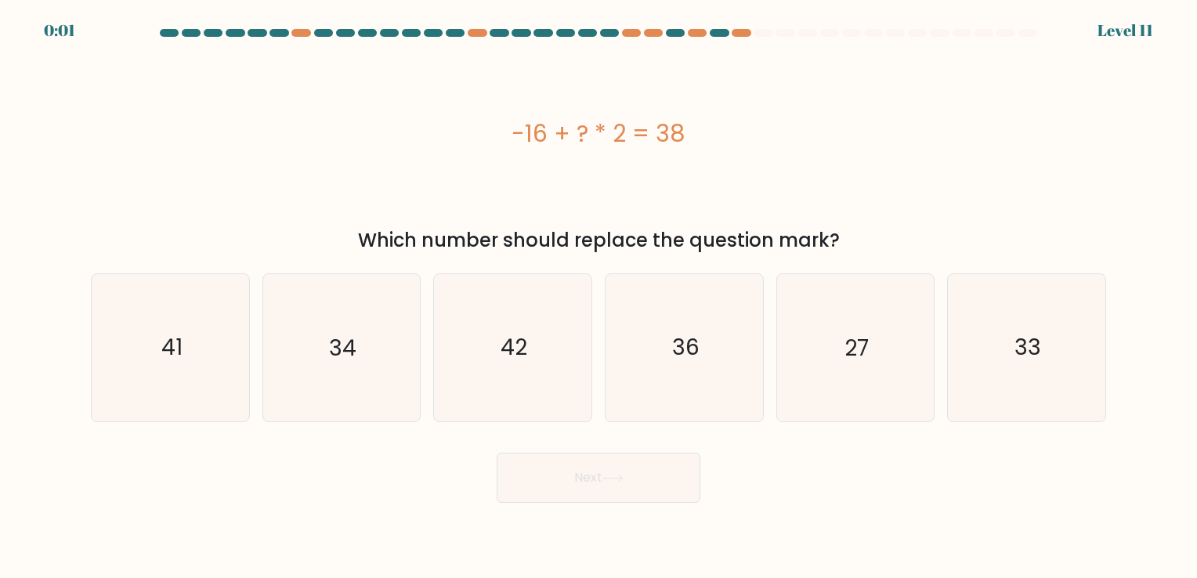
drag, startPoint x: 826, startPoint y: 367, endPoint x: 699, endPoint y: 458, distance: 156.1
click at [825, 367] on icon "27" at bounding box center [855, 347] width 146 height 146
click at [599, 297] on input "e. 27" at bounding box center [598, 293] width 1 height 8
radio input "true"
click at [609, 472] on button "Next" at bounding box center [599, 478] width 204 height 50
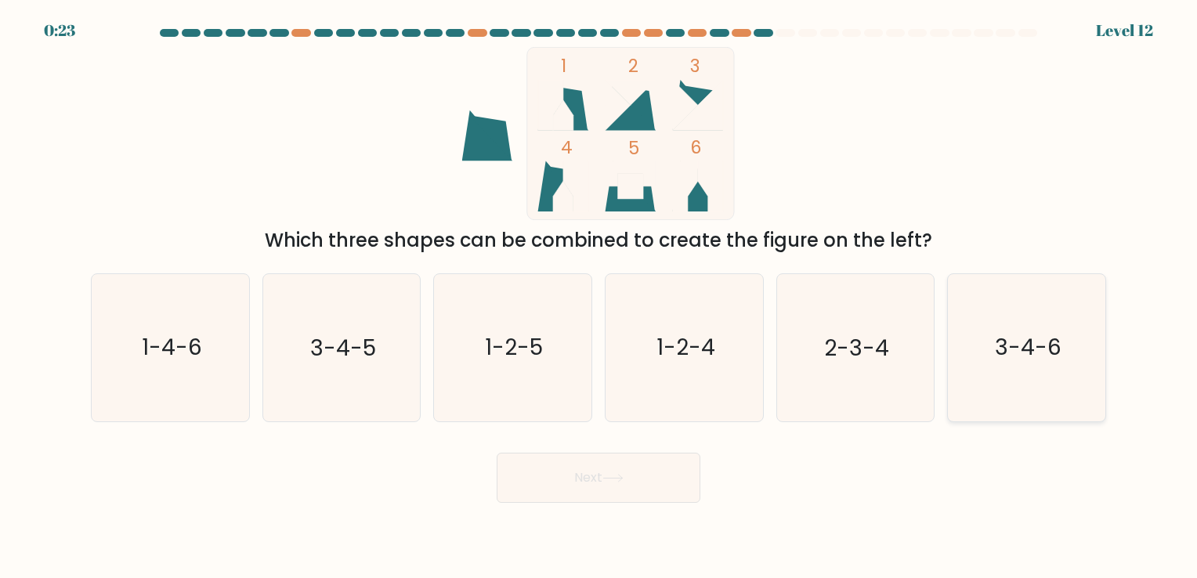
click at [1032, 367] on icon "3-4-6" at bounding box center [1026, 347] width 146 height 146
click at [599, 297] on input "f. 3-4-6" at bounding box center [598, 293] width 1 height 8
radio input "true"
click at [170, 374] on icon "1-4-6" at bounding box center [170, 347] width 146 height 146
click at [598, 297] on input "a. 1-4-6" at bounding box center [598, 293] width 1 height 8
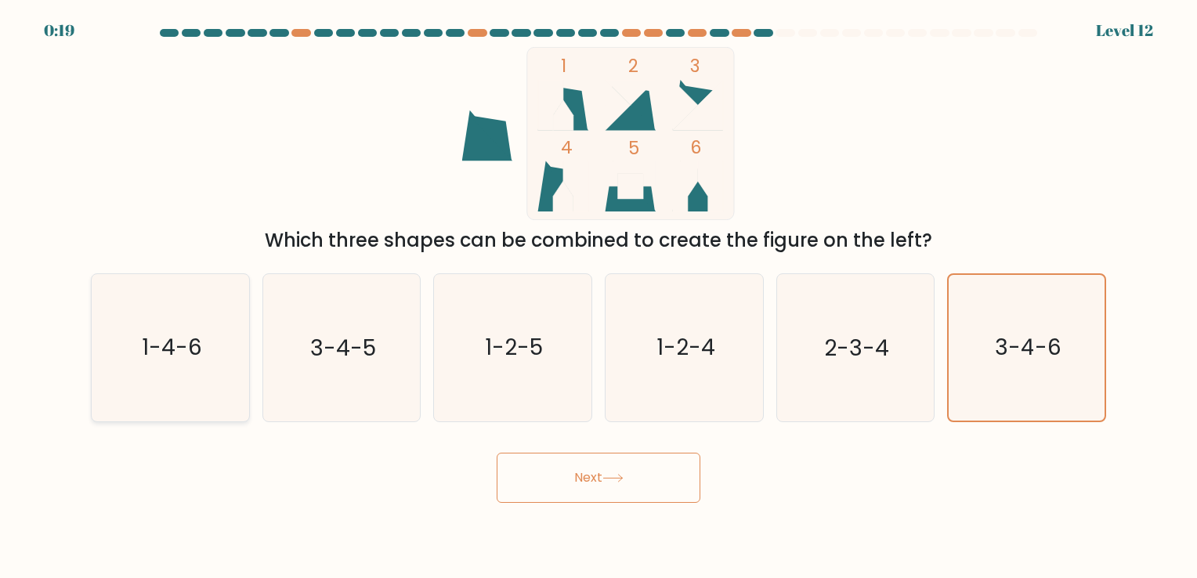
radio input "true"
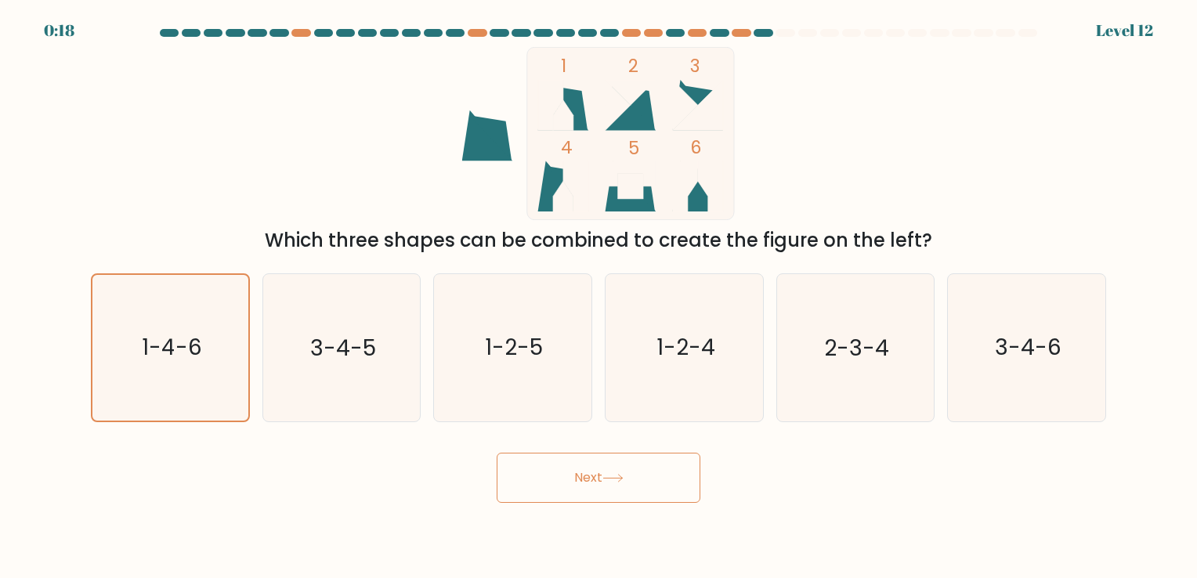
click at [587, 479] on button "Next" at bounding box center [599, 478] width 204 height 50
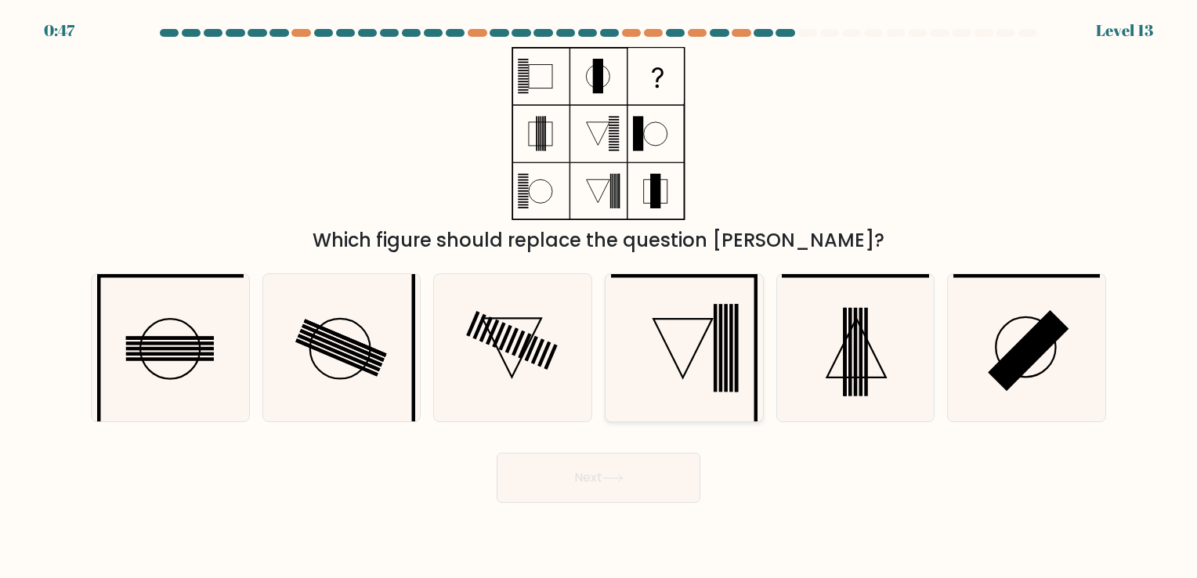
click at [721, 305] on rect at bounding box center [720, 349] width 3 height 88
click at [599, 297] on input "d." at bounding box center [598, 293] width 1 height 8
radio input "true"
click at [576, 482] on button "Next" at bounding box center [599, 478] width 204 height 50
click at [592, 477] on button "Next" at bounding box center [599, 478] width 204 height 50
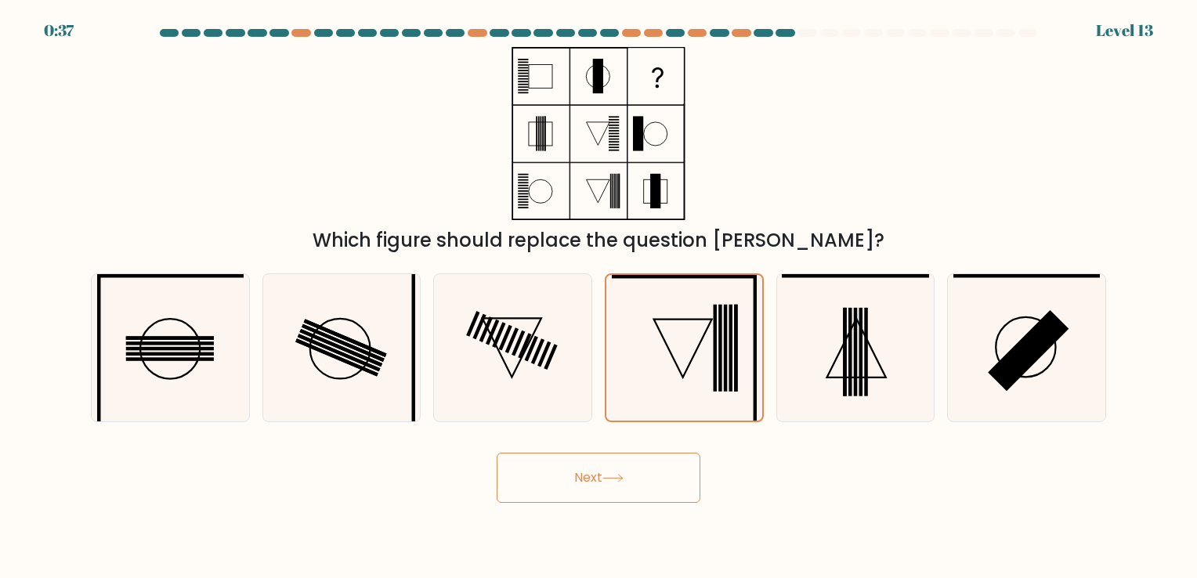
click at [583, 477] on button "Next" at bounding box center [599, 478] width 204 height 50
click at [701, 318] on icon at bounding box center [684, 347] width 145 height 145
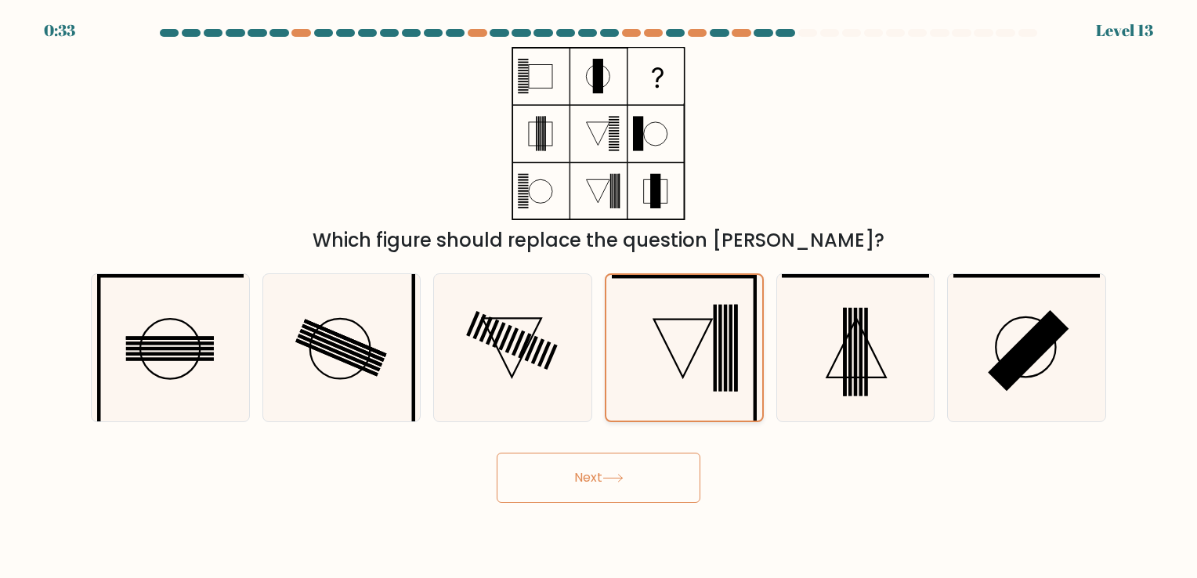
click at [599, 297] on input "d." at bounding box center [598, 293] width 1 height 8
click at [577, 474] on button "Next" at bounding box center [599, 478] width 204 height 50
click at [577, 473] on button "Next" at bounding box center [599, 478] width 204 height 50
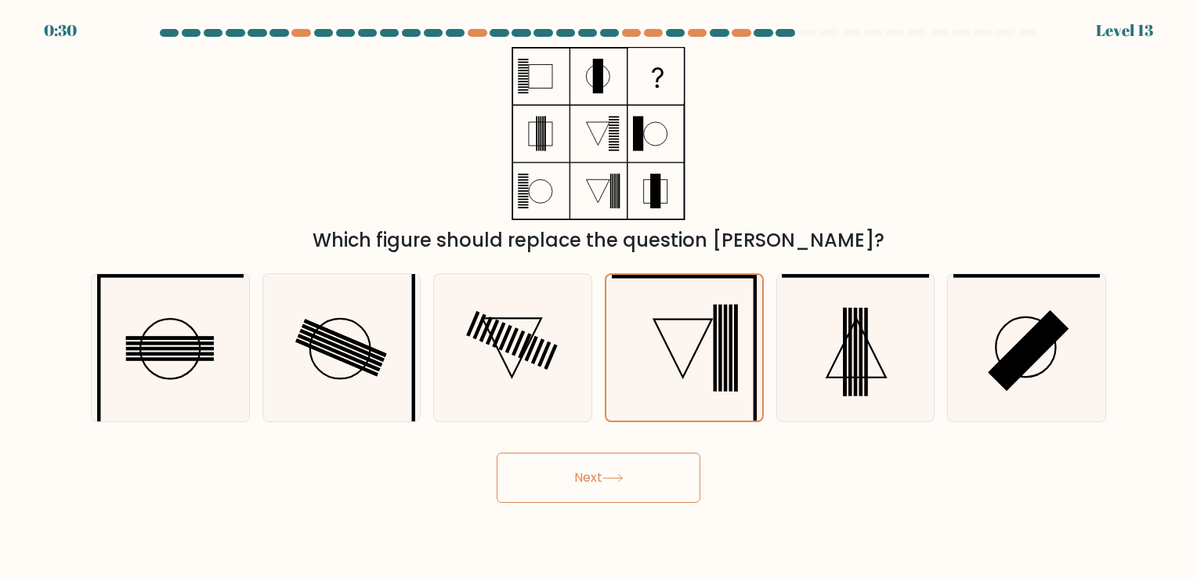
click at [577, 472] on button "Next" at bounding box center [599, 478] width 204 height 50
click at [598, 475] on button "Next" at bounding box center [599, 478] width 204 height 50
drag, startPoint x: 617, startPoint y: 469, endPoint x: 635, endPoint y: 468, distance: 18.0
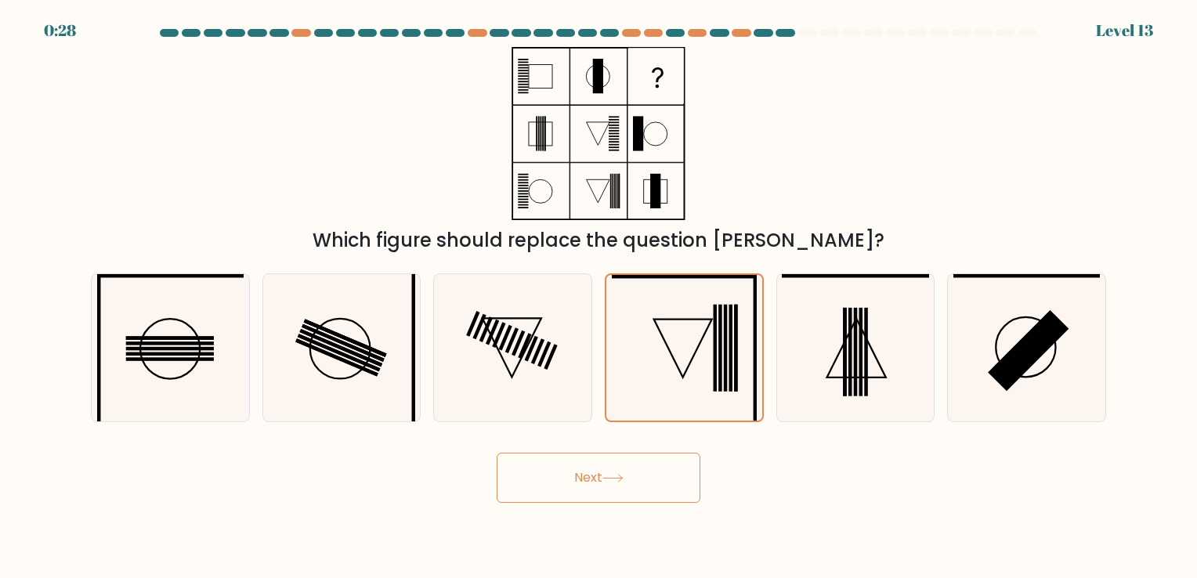
click at [620, 469] on button "Next" at bounding box center [599, 478] width 204 height 50
click at [638, 468] on button "Next" at bounding box center [599, 478] width 204 height 50
click at [641, 470] on button "Next" at bounding box center [599, 478] width 204 height 50
click at [642, 470] on button "Next" at bounding box center [599, 478] width 204 height 50
drag, startPoint x: 645, startPoint y: 469, endPoint x: 645, endPoint y: 478, distance: 8.6
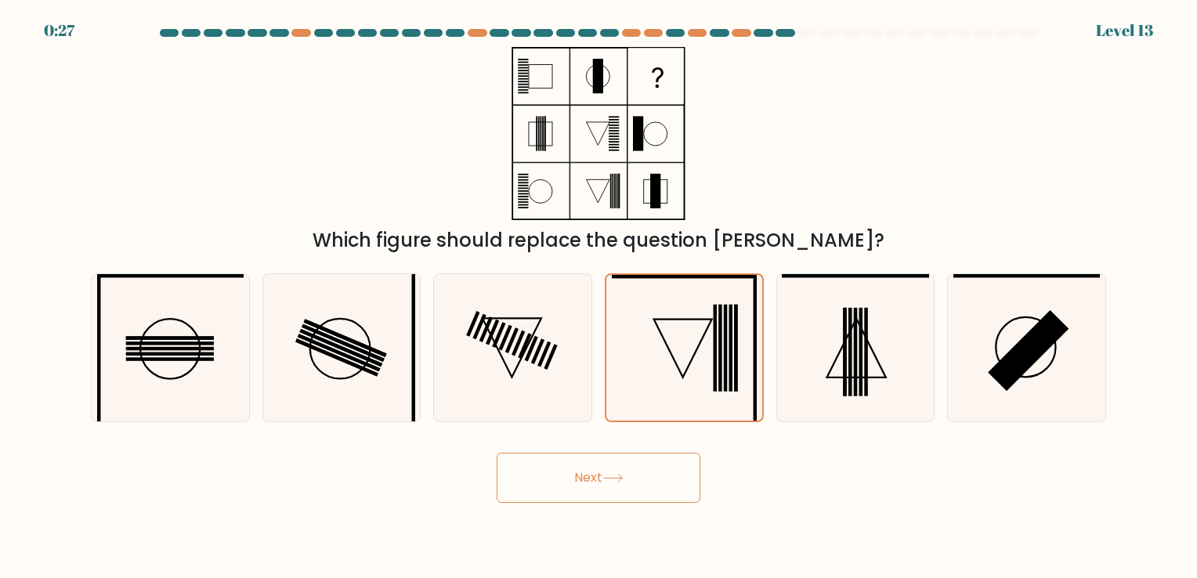
click at [645, 479] on button "Next" at bounding box center [599, 478] width 204 height 50
click at [658, 494] on button "Next" at bounding box center [599, 478] width 204 height 50
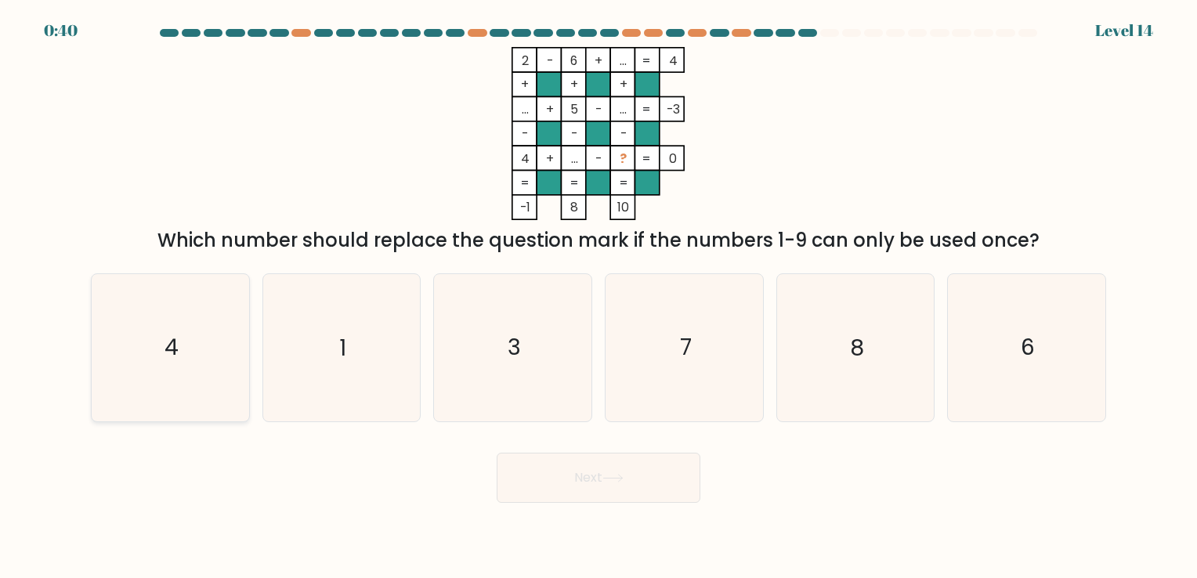
click at [188, 381] on icon "4" at bounding box center [170, 347] width 146 height 146
click at [598, 297] on input "a. 4" at bounding box center [598, 293] width 1 height 8
radio input "true"
click at [592, 475] on button "Next" at bounding box center [599, 478] width 204 height 50
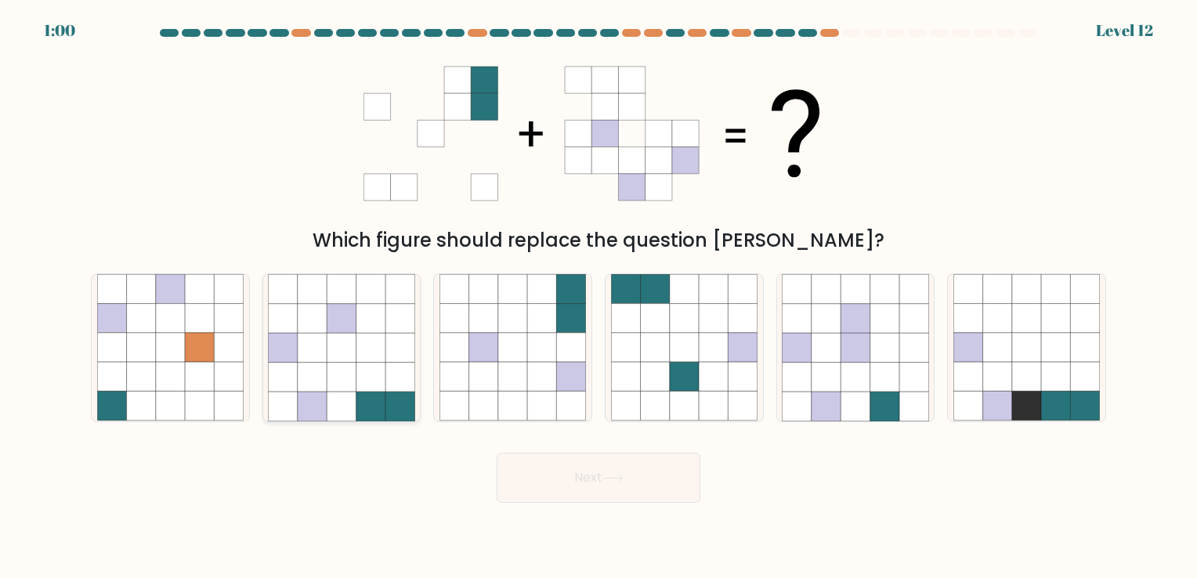
click at [339, 349] on icon at bounding box center [341, 347] width 29 height 29
click at [598, 297] on input "b." at bounding box center [598, 293] width 1 height 8
radio input "true"
click at [580, 479] on button "Next" at bounding box center [599, 478] width 204 height 50
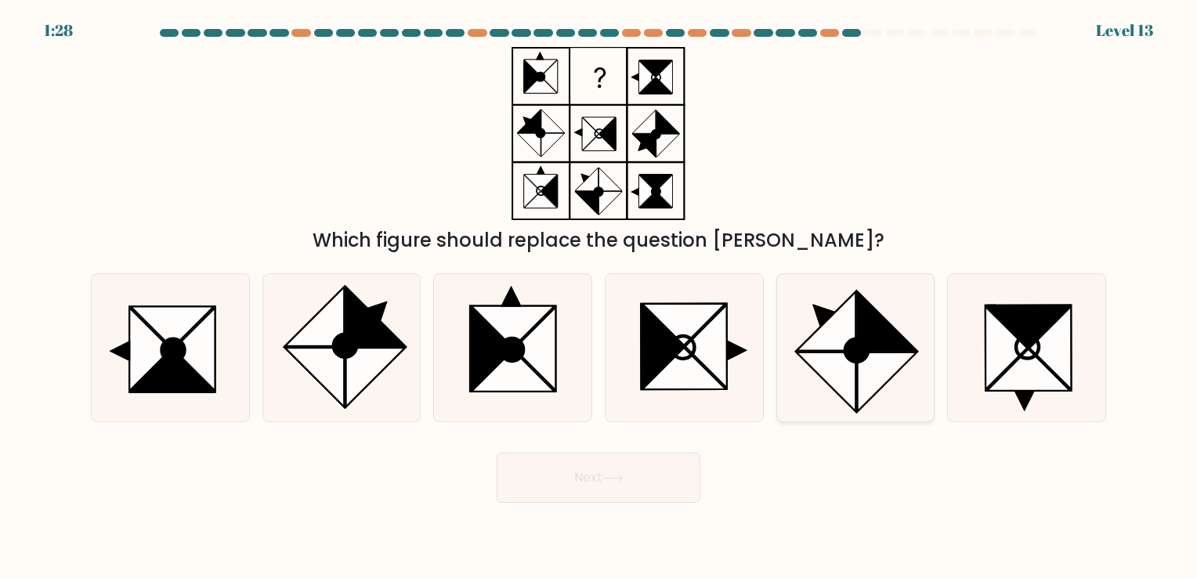
click at [862, 369] on icon at bounding box center [887, 381] width 59 height 59
click at [599, 297] on input "e." at bounding box center [598, 293] width 1 height 8
radio input "true"
click at [582, 478] on button "Next" at bounding box center [599, 478] width 204 height 50
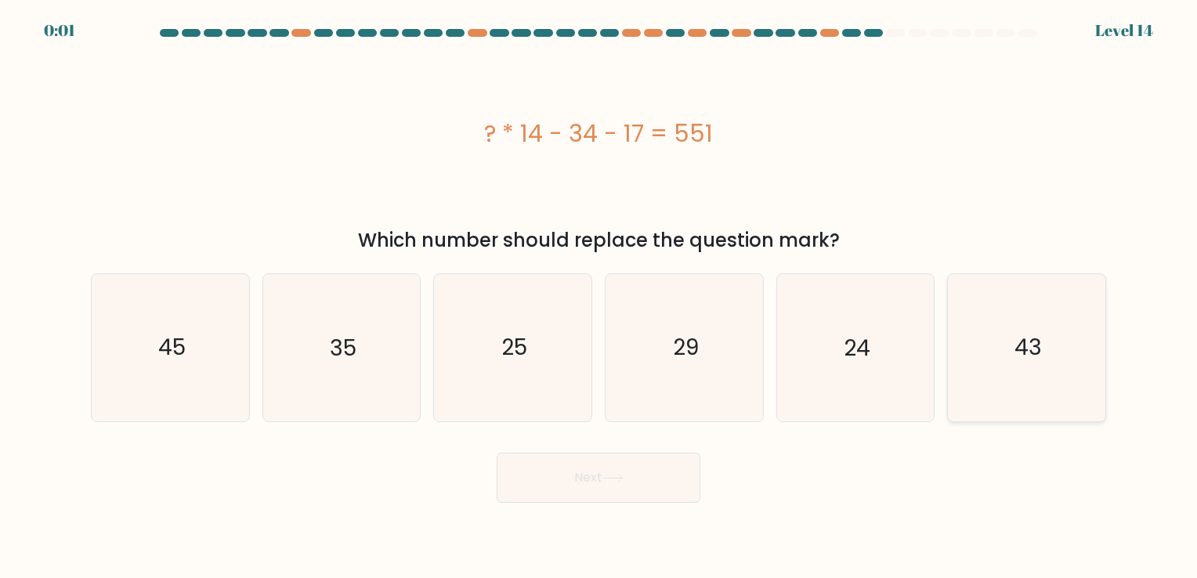
click at [1014, 359] on text "43" at bounding box center [1027, 348] width 27 height 31
click at [599, 297] on input "f. 43" at bounding box center [598, 293] width 1 height 8
radio input "true"
click at [577, 472] on button "Next" at bounding box center [599, 478] width 204 height 50
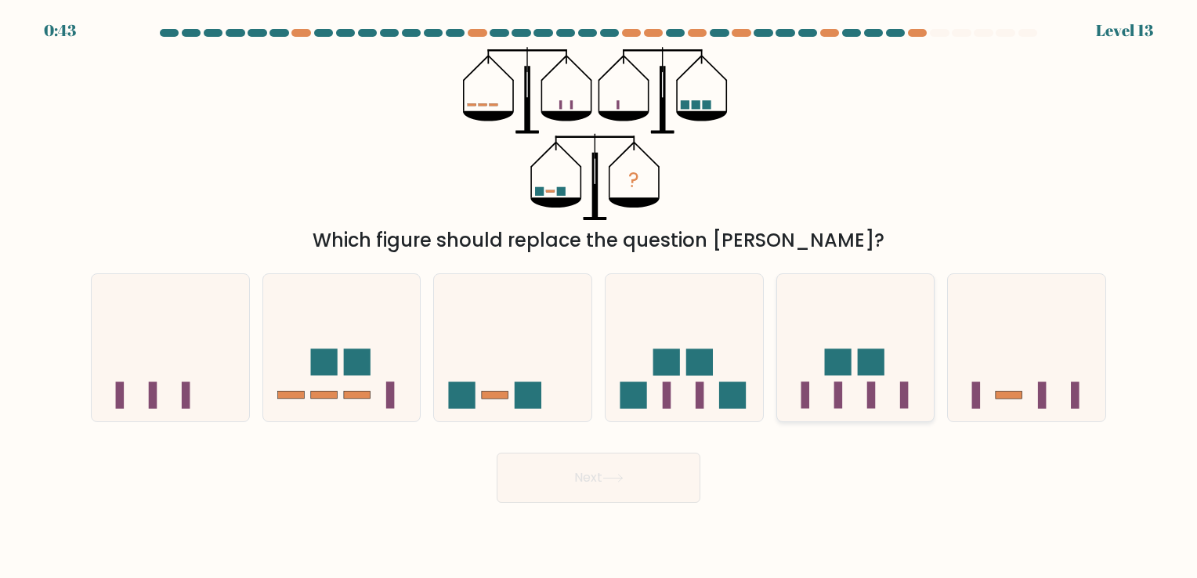
click at [855, 374] on icon at bounding box center [855, 348] width 157 height 130
click at [599, 297] on input "e." at bounding box center [598, 293] width 1 height 8
radio input "true"
click at [572, 475] on button "Next" at bounding box center [599, 478] width 204 height 50
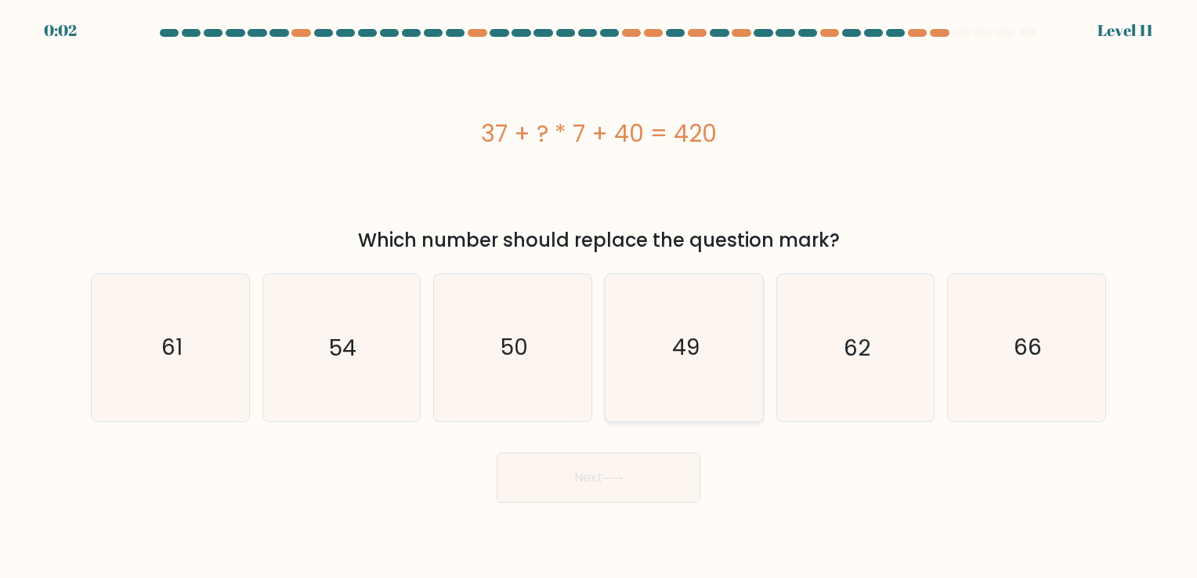
click at [684, 349] on text "49" at bounding box center [685, 348] width 27 height 31
click at [599, 297] on input "d. 49" at bounding box center [598, 293] width 1 height 8
radio input "true"
click at [606, 470] on button "Next" at bounding box center [599, 478] width 204 height 50
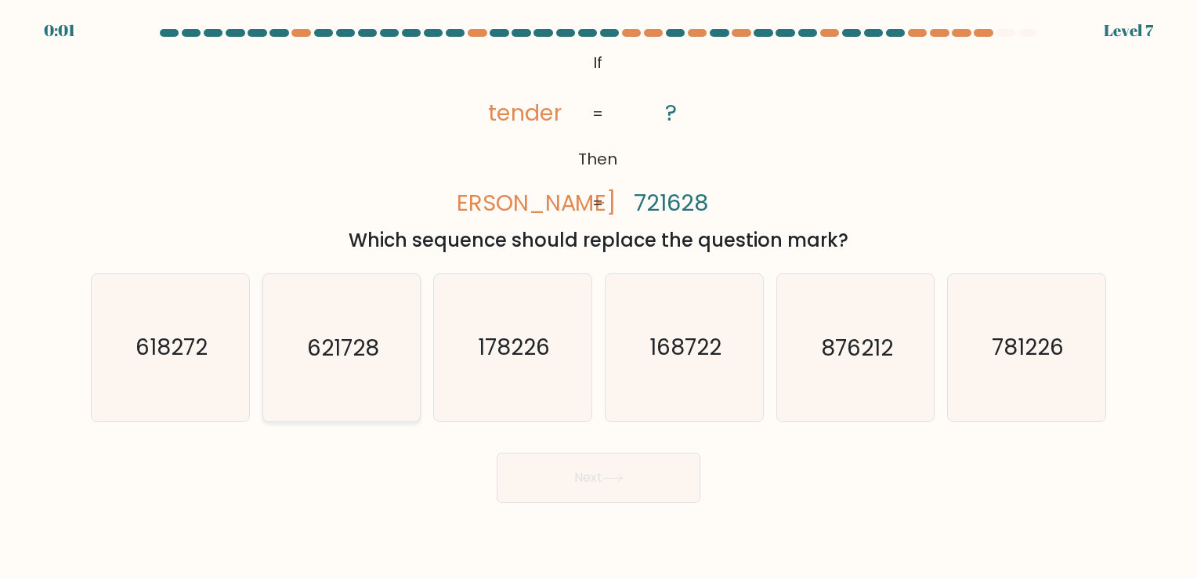
click at [358, 365] on icon "621728" at bounding box center [341, 347] width 146 height 146
click at [598, 297] on input "b. 621728" at bounding box center [598, 293] width 1 height 8
radio input "true"
click at [589, 473] on button "Next" at bounding box center [599, 478] width 204 height 50
